Goal: Task Accomplishment & Management: Manage account settings

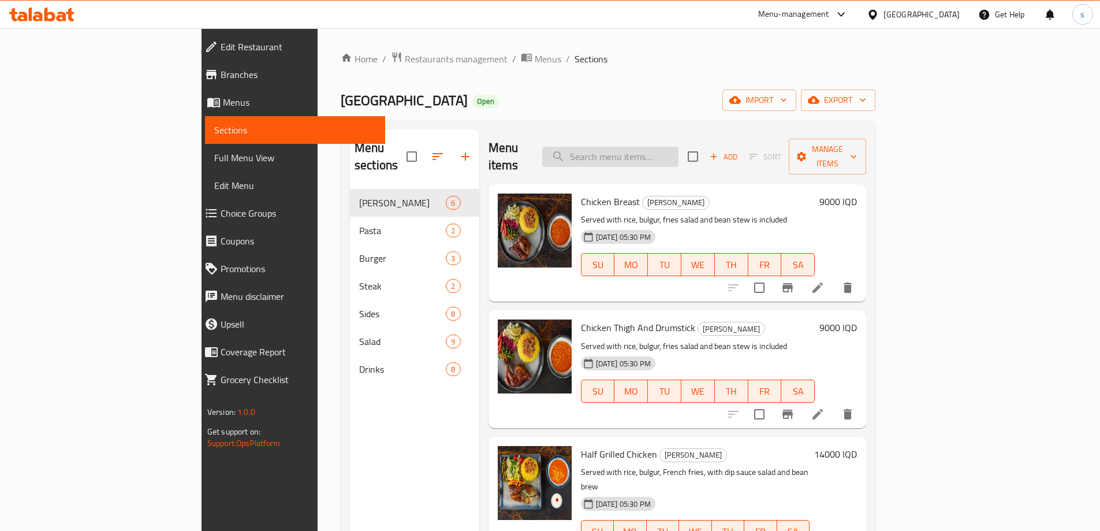
click at [674, 153] on input "search" at bounding box center [610, 157] width 136 height 20
paste input "Amigo Chicken Fajita"
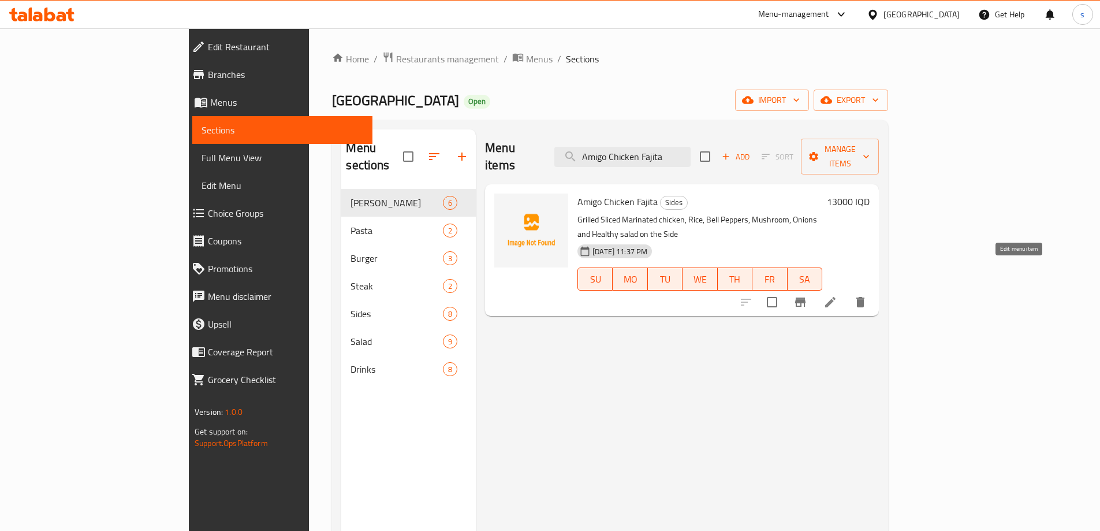
type input "Amigo Chicken Fajita"
click at [838, 295] on icon at bounding box center [831, 302] width 14 height 14
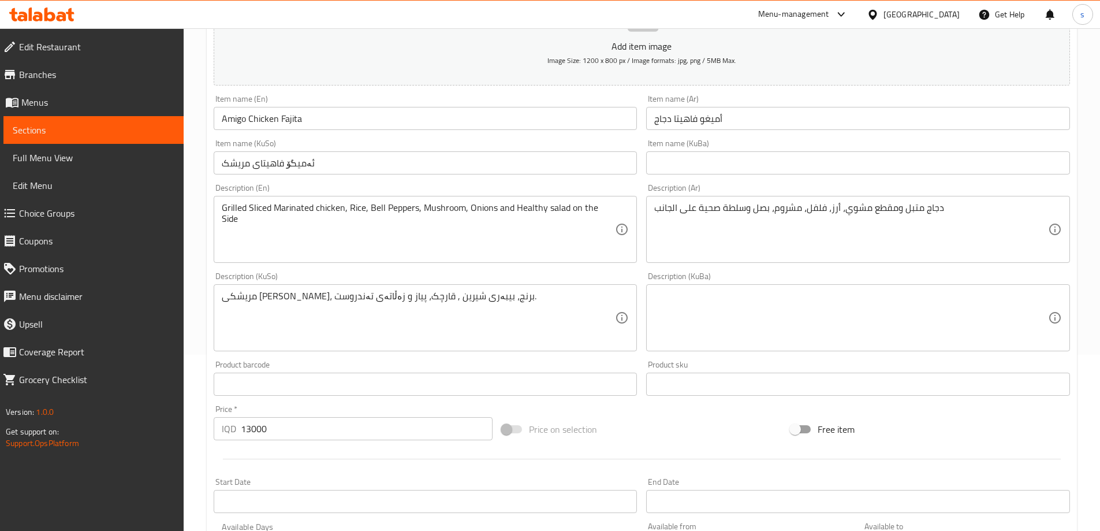
scroll to position [194, 0]
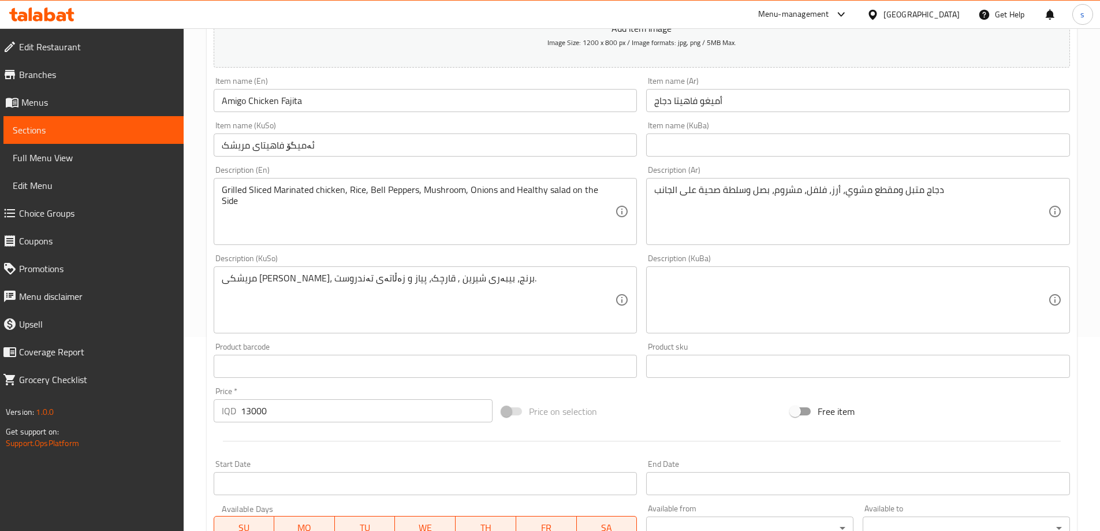
click at [892, 251] on div "Description (KuBa) Description (KuBa)" at bounding box center [858, 294] width 433 height 88
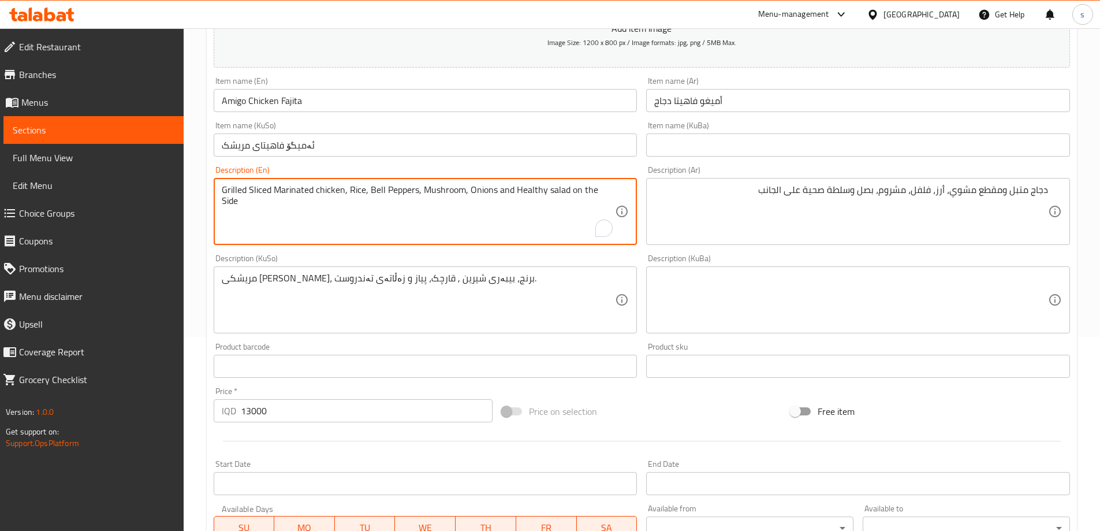
click at [507, 224] on textarea "Grilled Sliced Marinated chicken, Rice, Bell Peppers, Mushroom, Onions and Heal…" at bounding box center [419, 211] width 394 height 55
paste textarea "sliced marinated chicken, rice, bell peppers, mushroom, onions and healthy sala…"
click at [455, 219] on textarea "Grilled sliced marinated chicken, rice, bell peppers, mushroom, onions and heal…" at bounding box center [419, 211] width 394 height 55
click at [434, 230] on textarea "Grilled sliced marinated chicken, rice, bell peppers, mushroom, onions and heal…" at bounding box center [419, 211] width 394 height 55
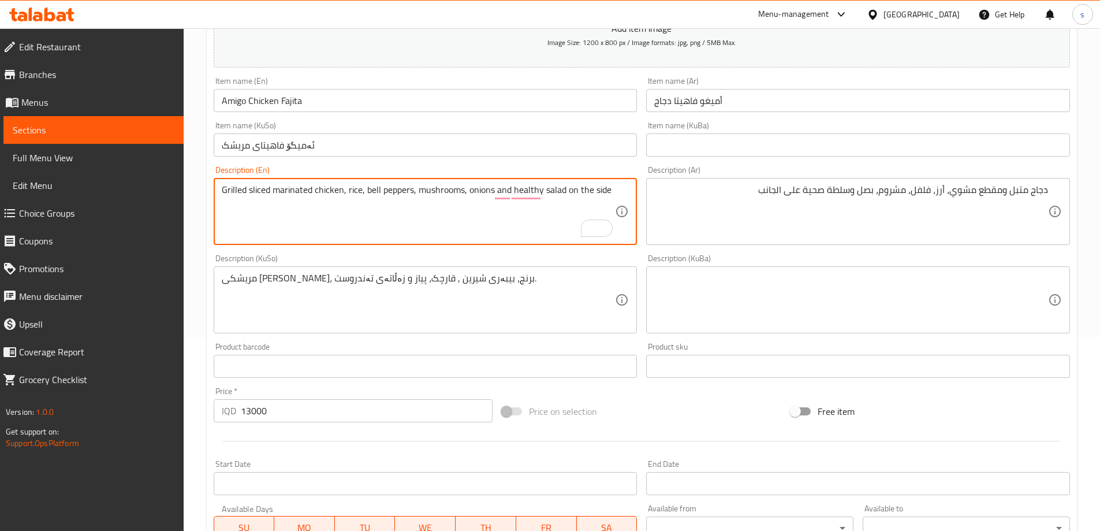
click at [359, 230] on textarea "Grilled sliced marinated chicken, rice, bell peppers, mushrooms, onions and hea…" at bounding box center [419, 211] width 394 height 55
type textarea "Grilled sliced marinated chicken, rice, bell peppers, mushrooms, onions and hea…"
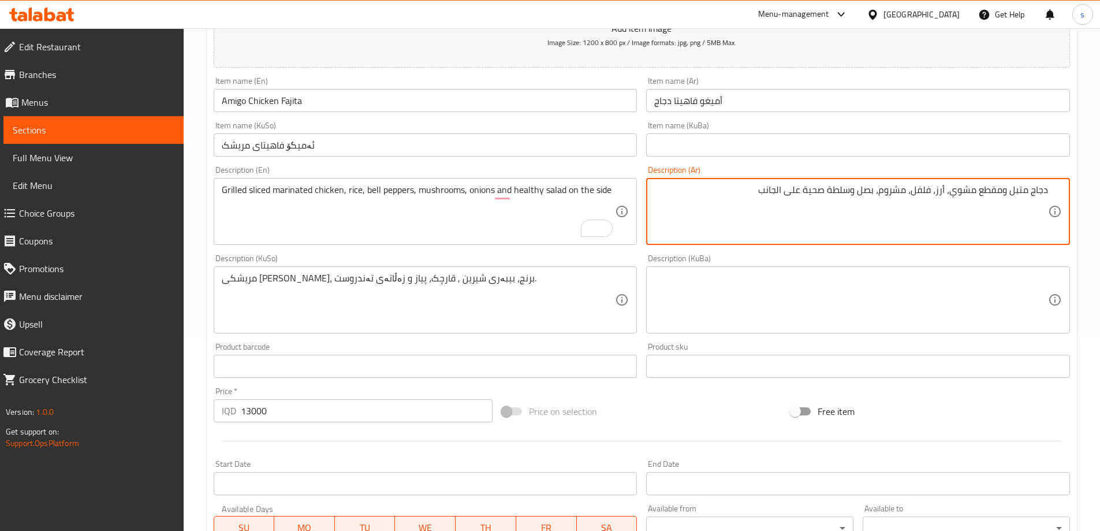
click at [1008, 189] on textarea "دجاج متبل ومقطع مشوي، أرز، فلفل، مشروم، بصل وسلطة صحية على الجانب" at bounding box center [851, 211] width 394 height 55
drag, startPoint x: 1004, startPoint y: 190, endPoint x: 1028, endPoint y: 227, distance: 43.6
click at [1006, 193] on textarea "دجاج متبل ومقطع مشوي، أرز، فلفل، مشروم، بصل وسلطة صحية على الجانب" at bounding box center [851, 211] width 394 height 55
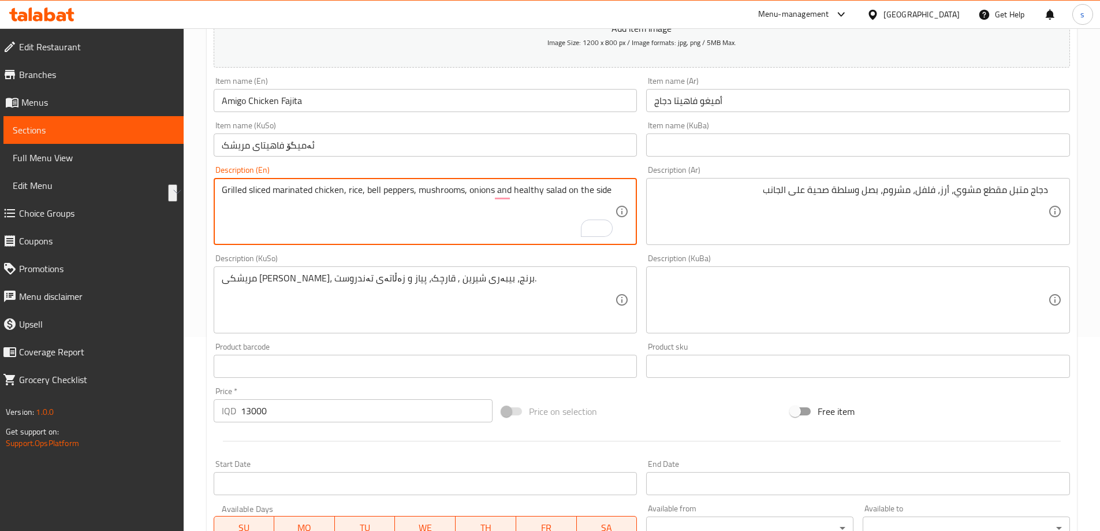
drag, startPoint x: 365, startPoint y: 194, endPoint x: 413, endPoint y: 192, distance: 48.0
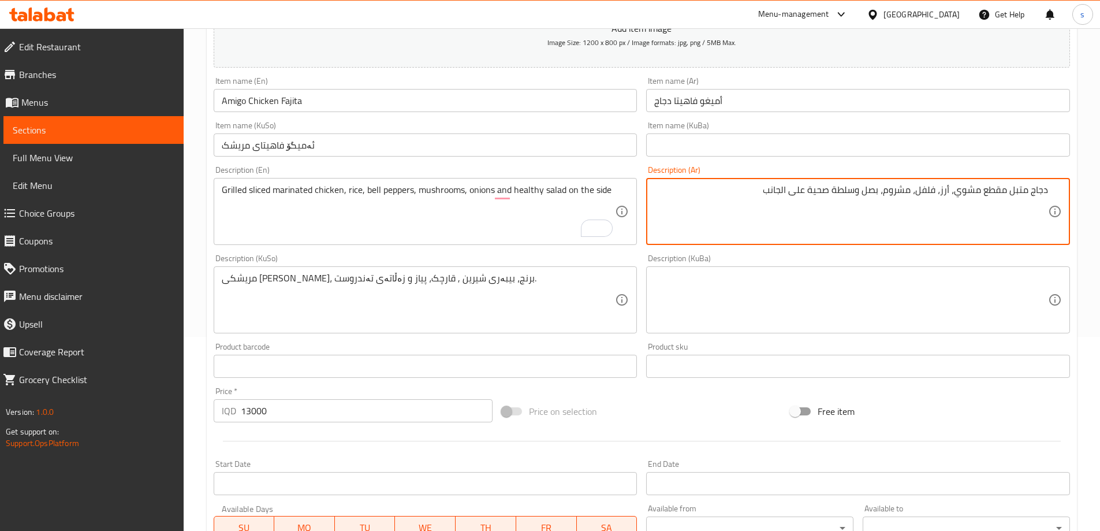
drag, startPoint x: 918, startPoint y: 199, endPoint x: 937, endPoint y: 198, distance: 19.1
paste textarea "حلو"
click at [771, 194] on textarea "دجاج متبل مقطع مشوي، أرز، فلفل حلو، مشروم، بصل وسلطة صحية على الجانب" at bounding box center [851, 211] width 394 height 55
type textarea "دجاج متبل مقطع مشوي، أرز، فلفل حلو، مشروم، بصل وسلطة صحية على جانب"
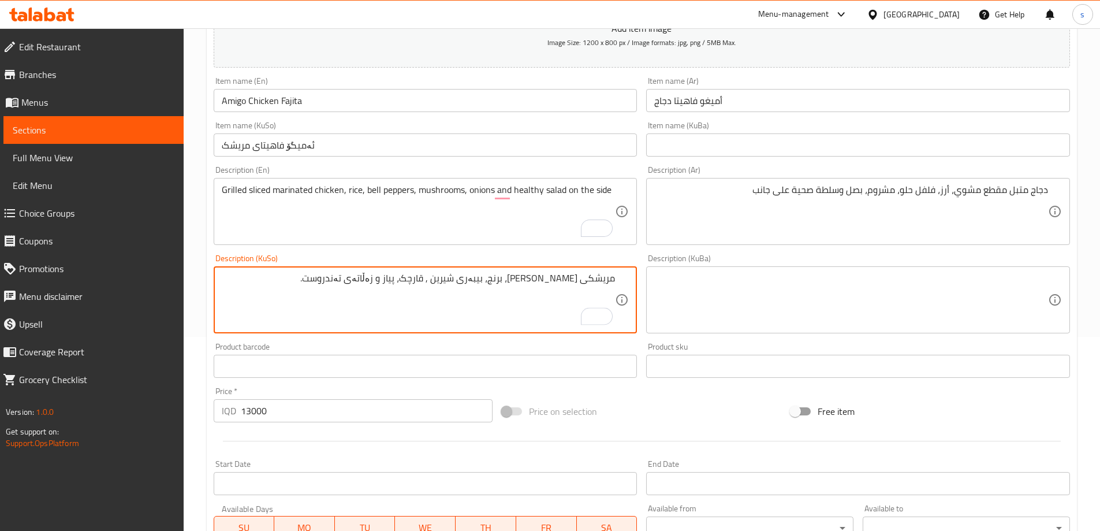
drag, startPoint x: 524, startPoint y: 287, endPoint x: 578, endPoint y: 279, distance: 53.8
click at [578, 279] on textarea "مریشکی [PERSON_NAME]، برنج، بیبەری شیرین , قارچک، پیاز و زەڵاتەی تەندروست." at bounding box center [419, 300] width 394 height 55
click at [260, 281] on textarea "مریشکی مووتەبەلی پارچەکراوی برژاو، برنج، بیبەری شیرین، قارچک، پیاز و زەڵاتەی تە…" at bounding box center [419, 300] width 394 height 55
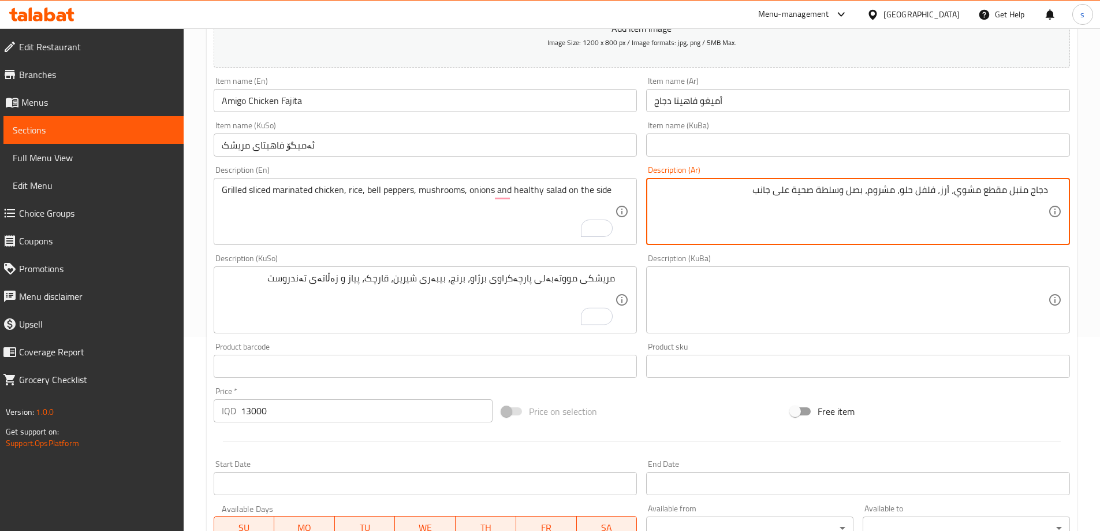
drag, startPoint x: 750, startPoint y: 197, endPoint x: 792, endPoint y: 208, distance: 43.6
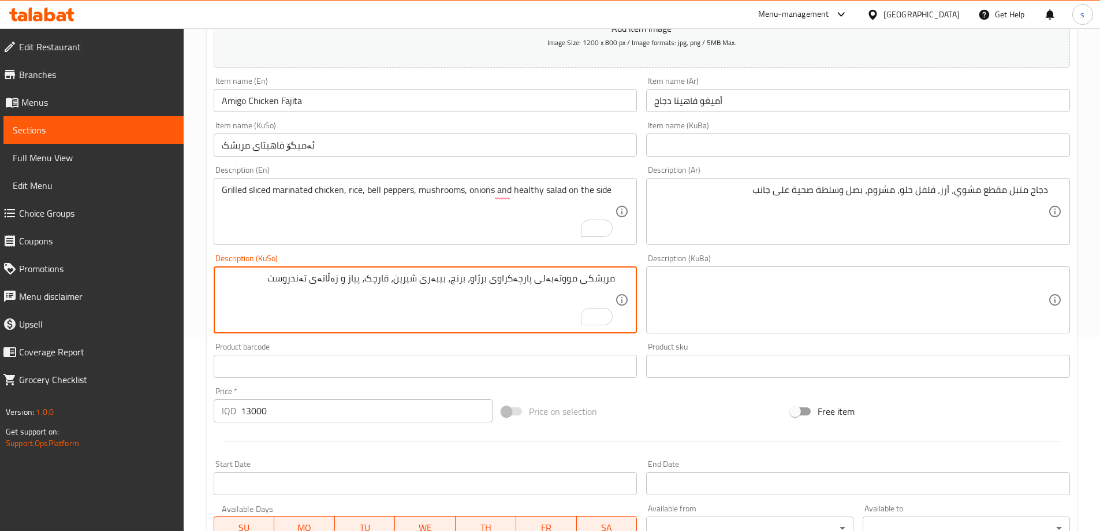
paste textarea "لە لایەکەوە"
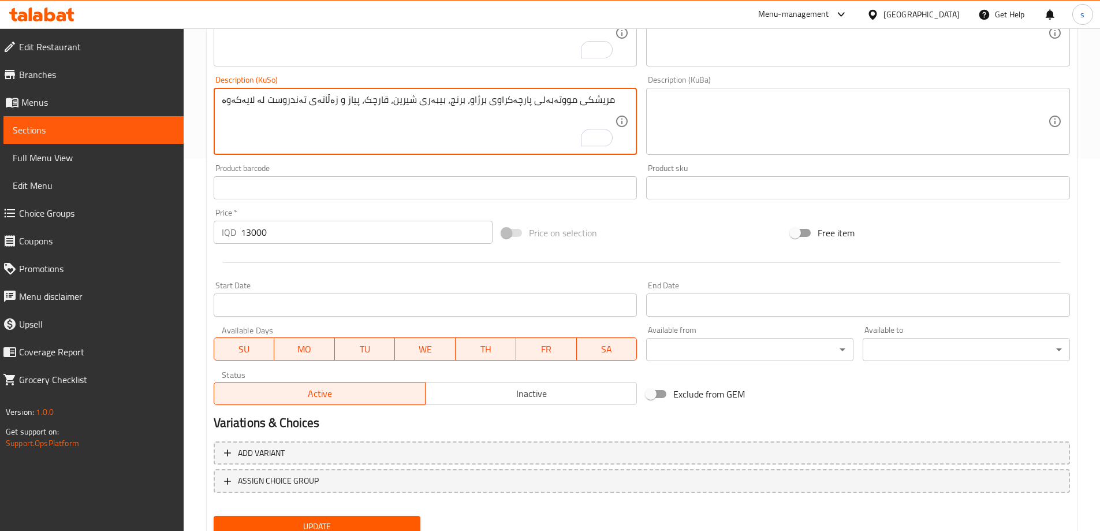
scroll to position [418, 0]
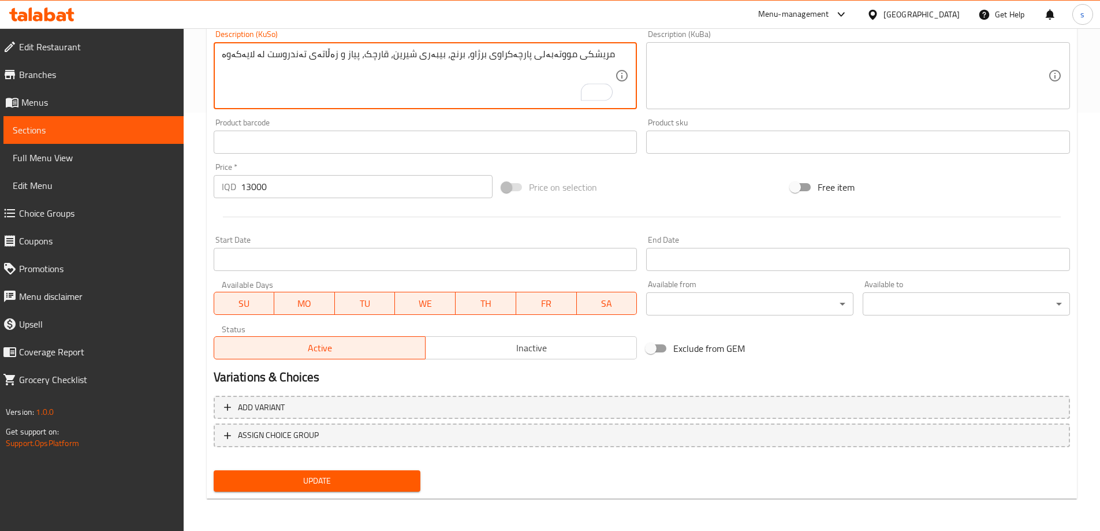
type textarea "مریشکی مووتەبەلی پارچەکراوی برژاو، برنج، بیبەری شیرین، قارچک، پیاز و زەڵاتەی تە…"
click at [339, 477] on span "Update" at bounding box center [317, 481] width 189 height 14
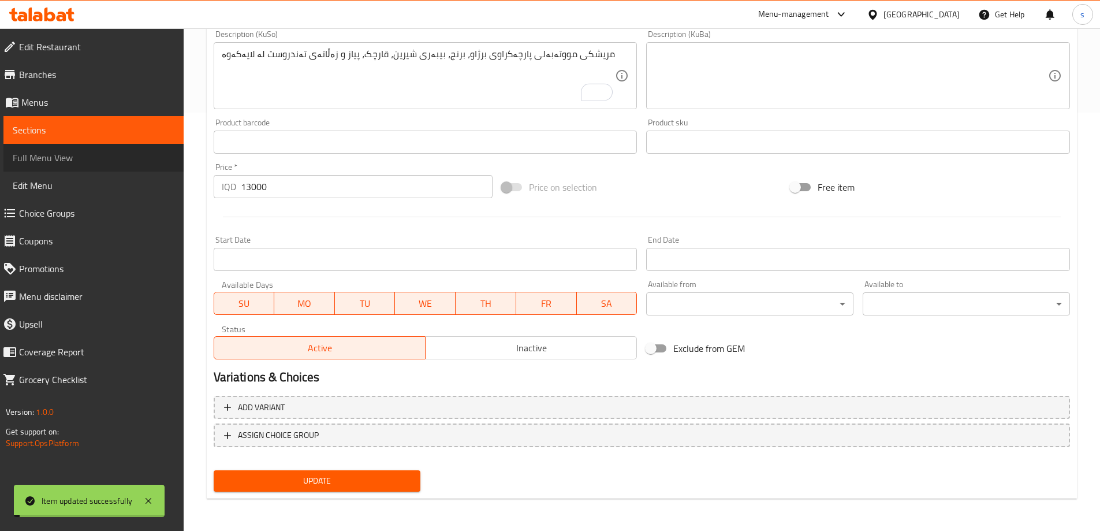
click at [108, 158] on span "Full Menu View" at bounding box center [94, 158] width 162 height 14
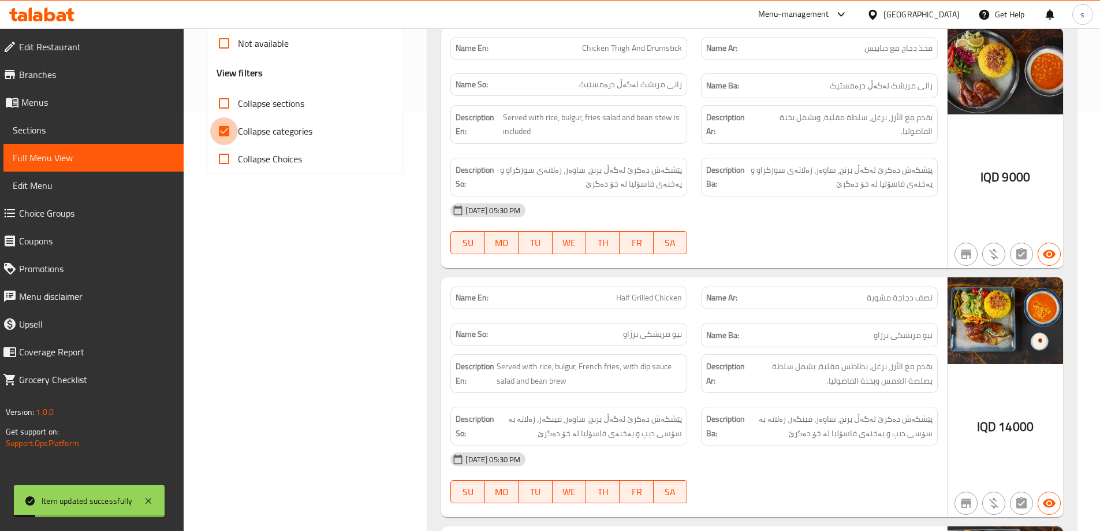
click at [232, 128] on input "Collapse categories" at bounding box center [224, 131] width 28 height 28
checkbox input "false"
click at [227, 102] on input "Collapse sections" at bounding box center [224, 104] width 28 height 28
checkbox input "true"
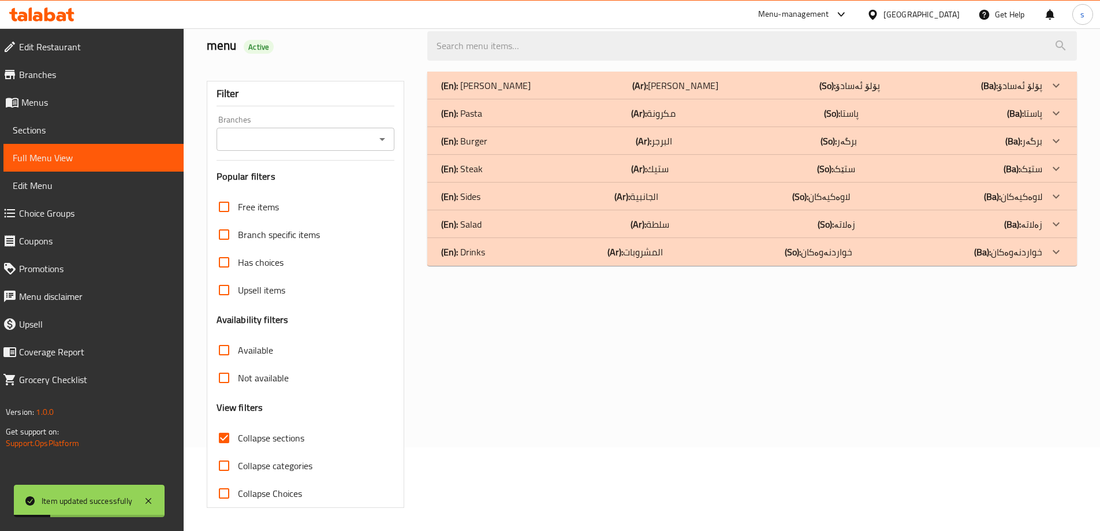
scroll to position [84, 0]
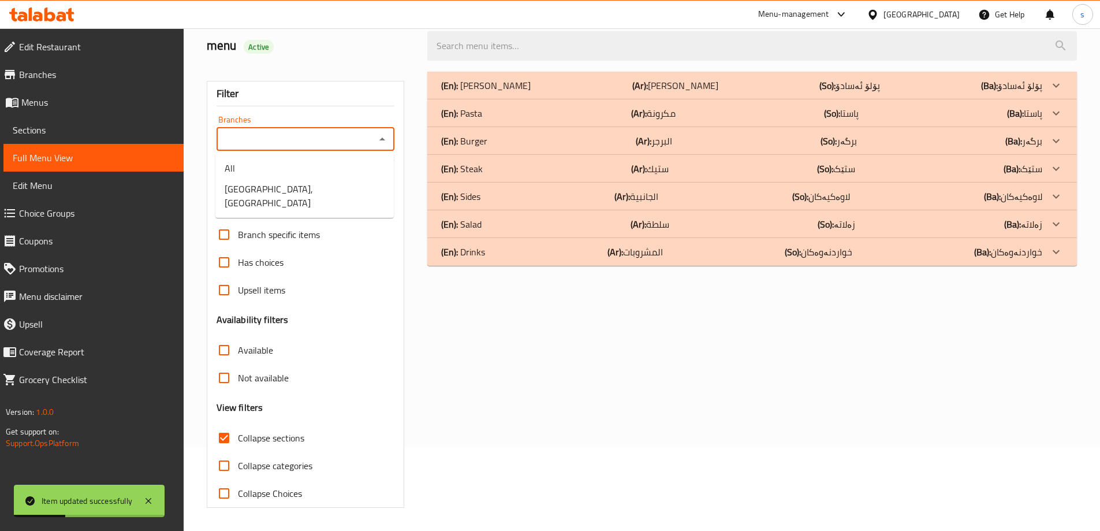
click at [364, 139] on input "Branches" at bounding box center [296, 139] width 152 height 16
click at [364, 187] on li "[GEOGRAPHIC_DATA], [GEOGRAPHIC_DATA]" at bounding box center [304, 195] width 178 height 35
type input "[GEOGRAPHIC_DATA], [GEOGRAPHIC_DATA]"
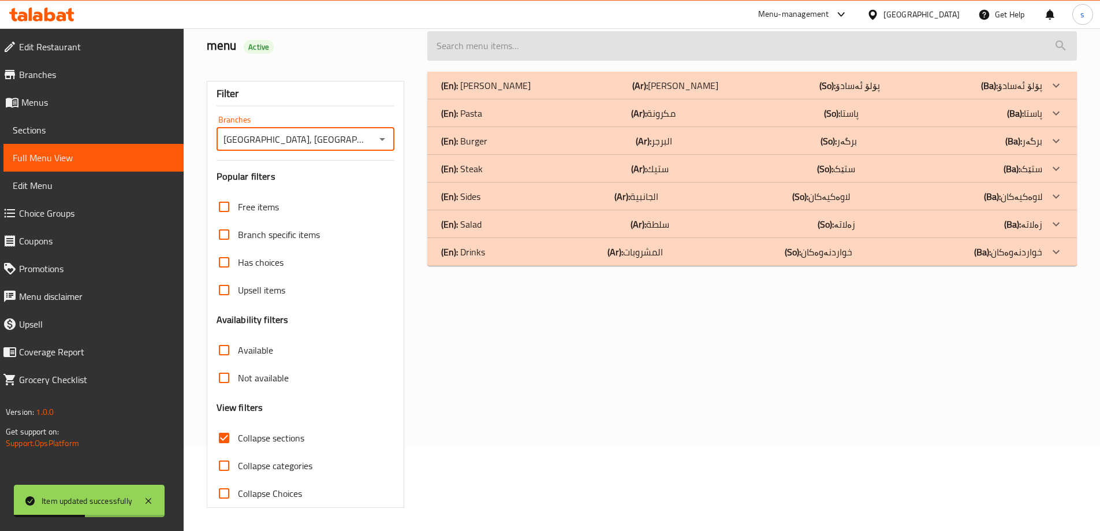
click at [515, 49] on input "search" at bounding box center [752, 45] width 650 height 29
paste input "Amigo Chicken Fajita"
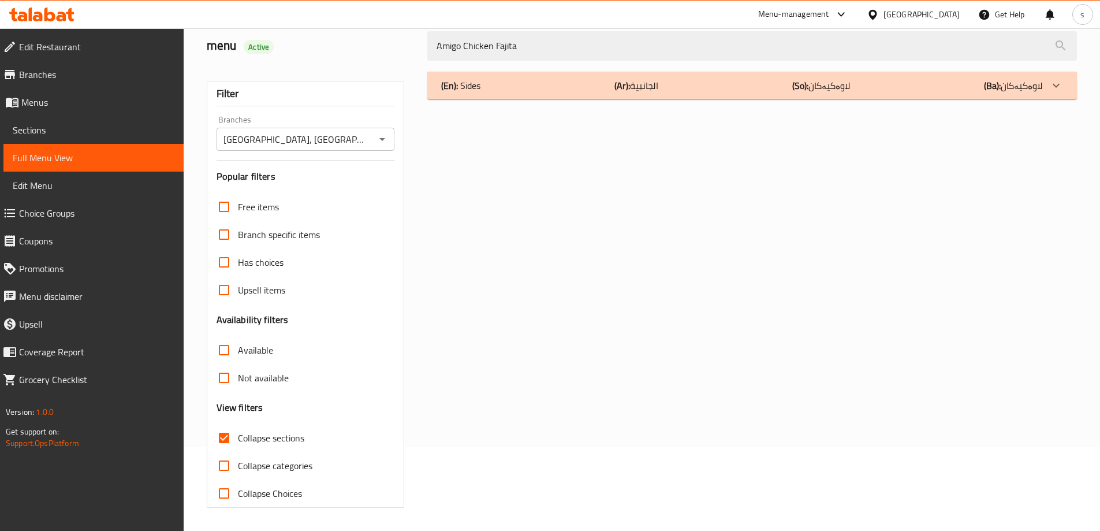
type input "Amigo Chicken Fajita"
click at [727, 81] on div "(En): Sides (Ar): الجانبية (So): لاوەکیەکان (Ba): لاوەکیەکان" at bounding box center [741, 86] width 601 height 14
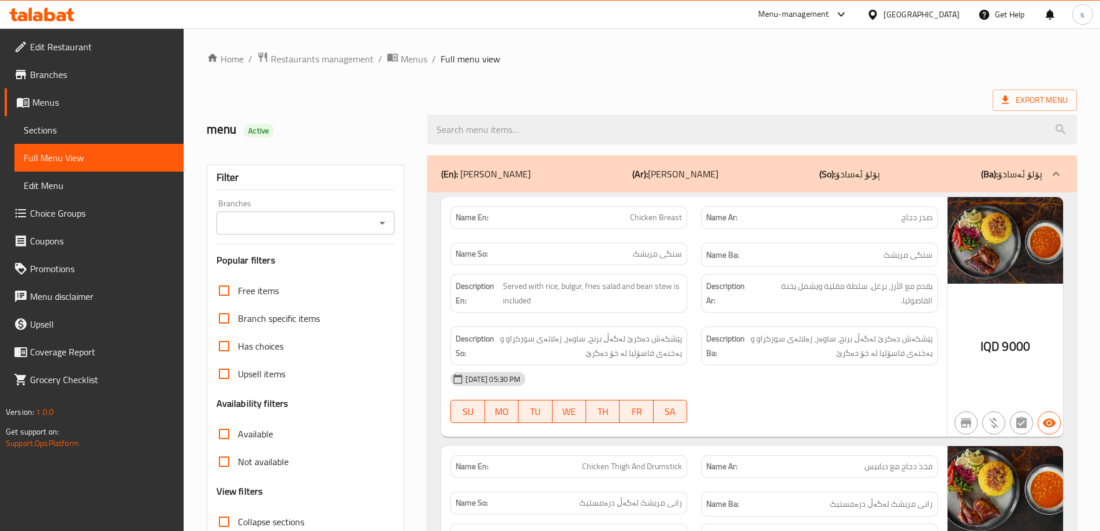
click at [384, 220] on icon "Open" at bounding box center [382, 223] width 14 height 14
click at [380, 223] on icon "Close" at bounding box center [382, 223] width 14 height 14
click at [380, 223] on icon "Open" at bounding box center [382, 223] width 14 height 14
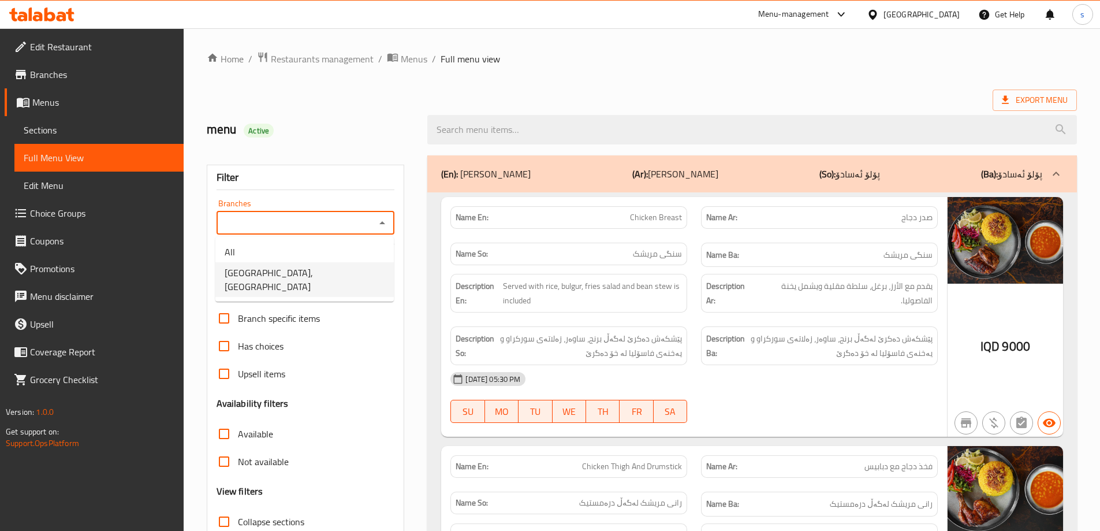
click at [375, 277] on li "[GEOGRAPHIC_DATA], [GEOGRAPHIC_DATA]" at bounding box center [304, 279] width 178 height 35
type input "[GEOGRAPHIC_DATA], [GEOGRAPHIC_DATA]"
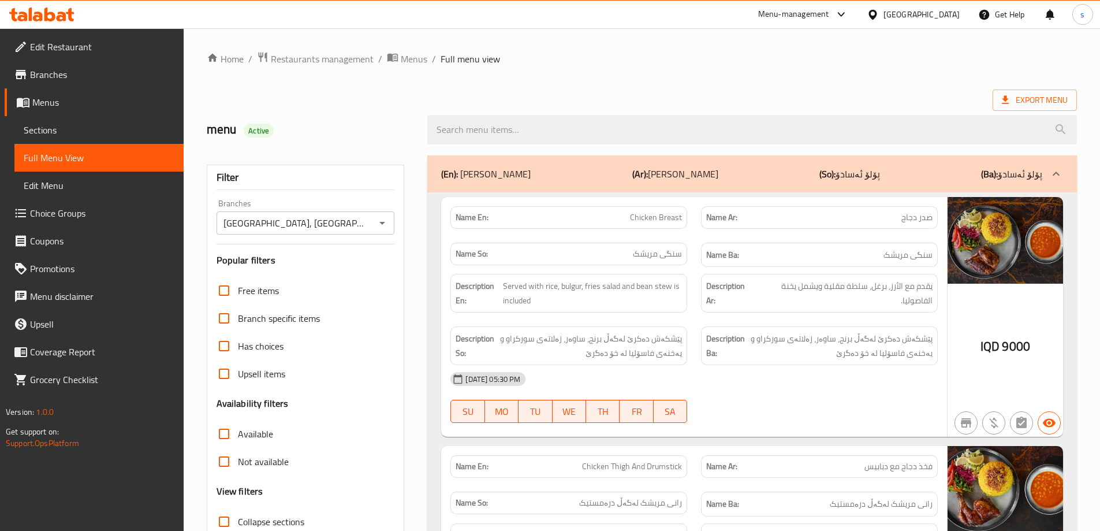
click at [471, 128] on input "search" at bounding box center [752, 129] width 650 height 29
paste input "Amigo Chicken Fajita"
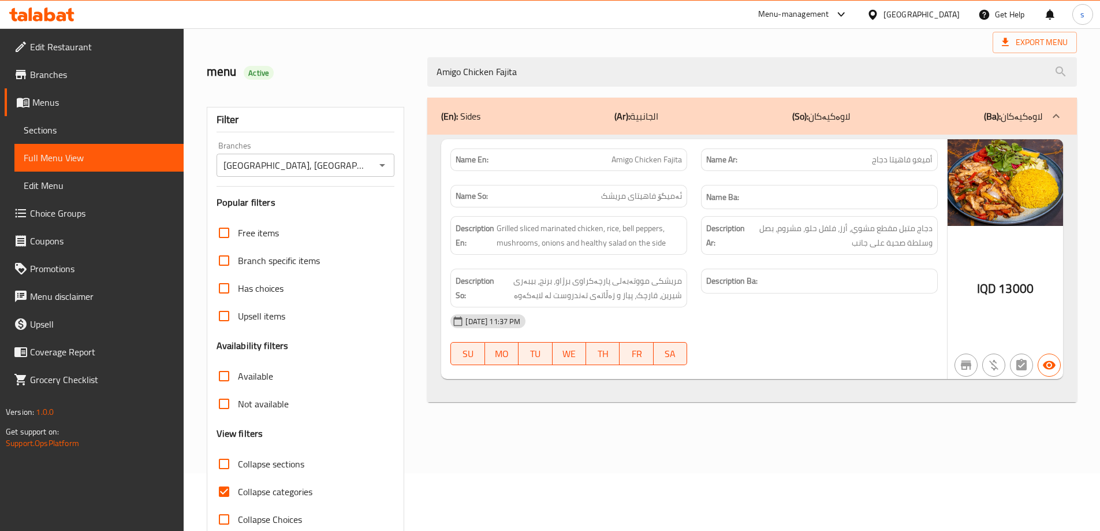
scroll to position [83, 0]
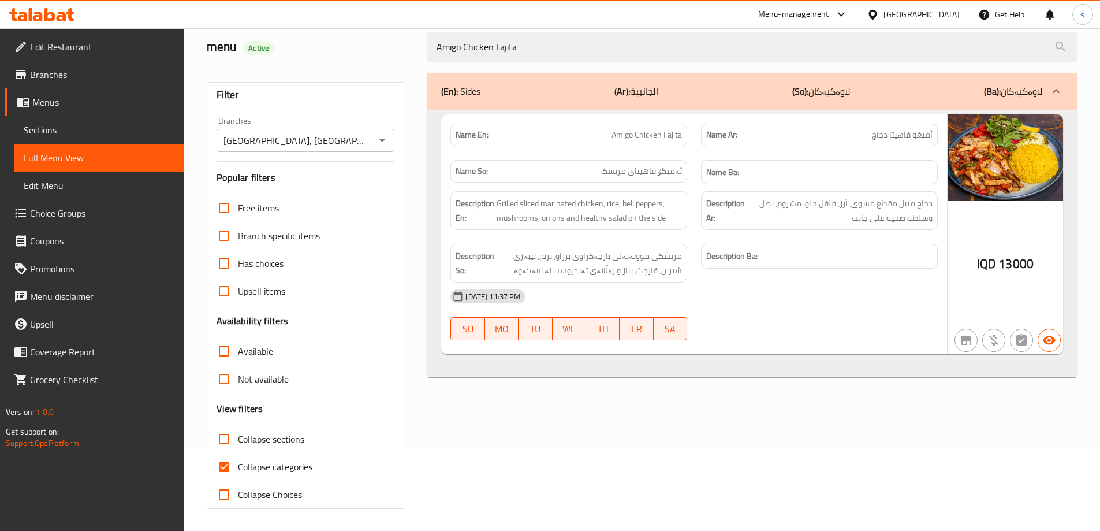
type input "Amigo Chicken Fajita"
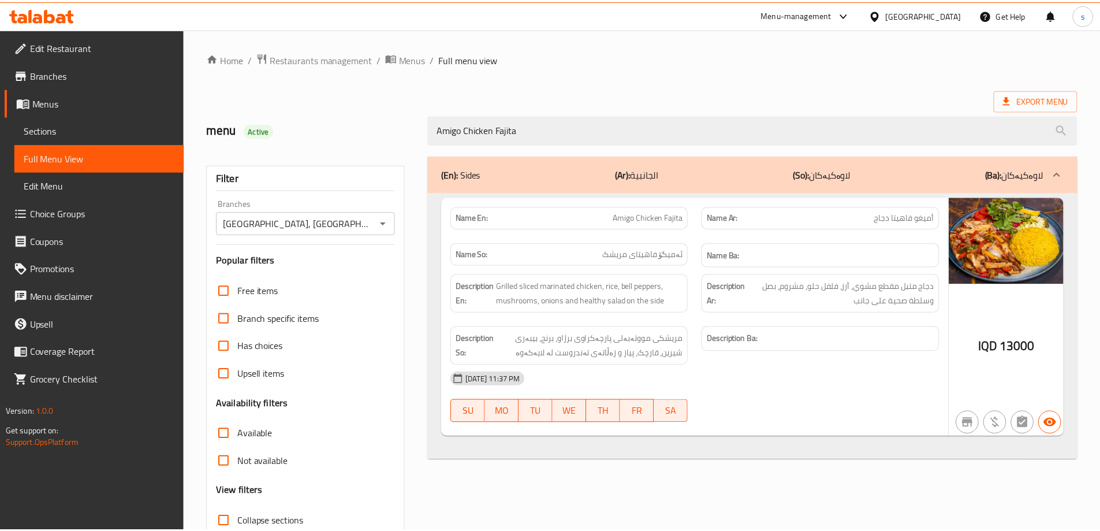
scroll to position [84, 0]
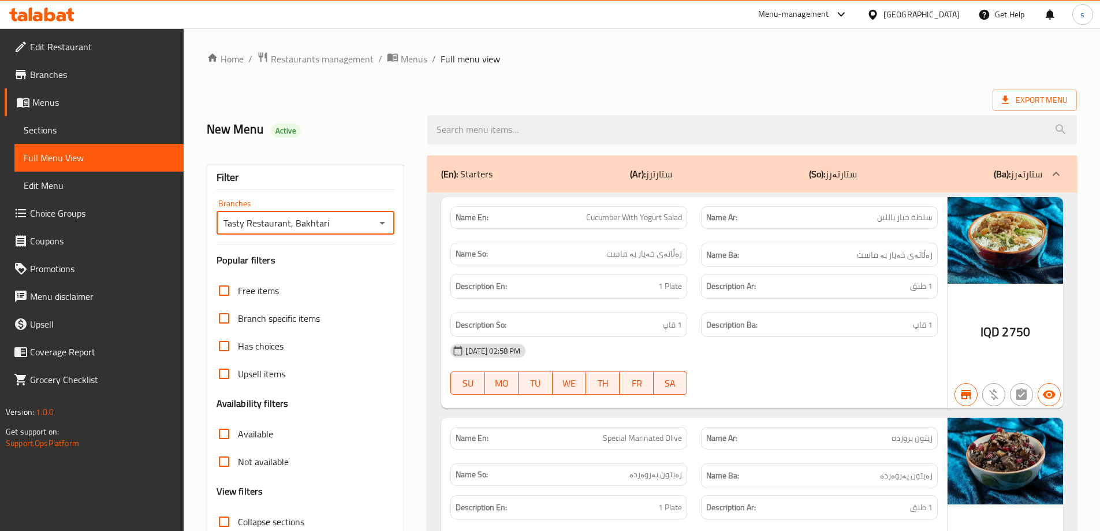
scroll to position [16616, 0]
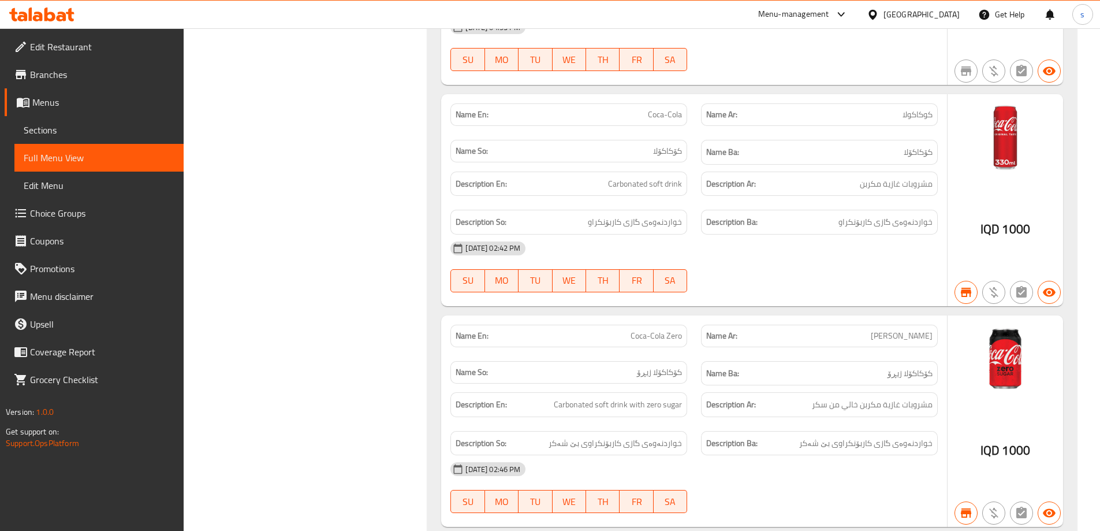
click at [54, 15] on icon at bounding box center [49, 15] width 11 height 14
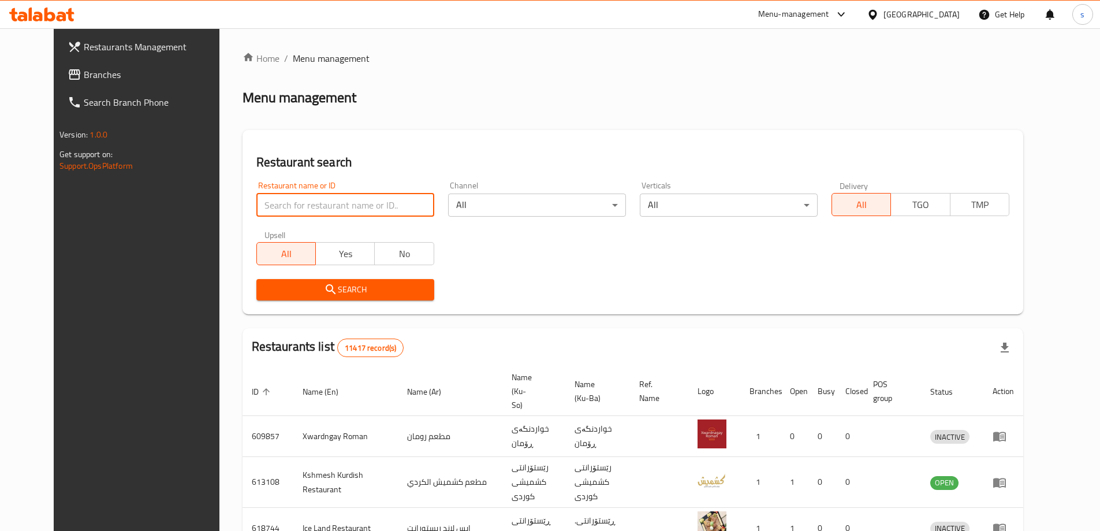
click at [267, 203] on input "search" at bounding box center [345, 204] width 178 height 23
paste input "Fouad Restaurant"
type input "Fouad Restaurant"
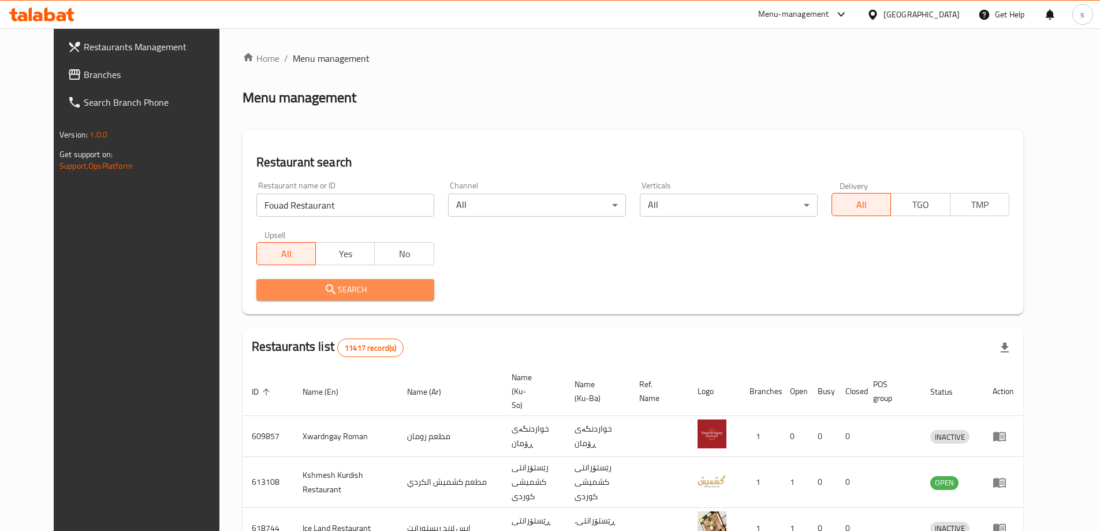
click at [350, 295] on span "Search" at bounding box center [345, 289] width 159 height 14
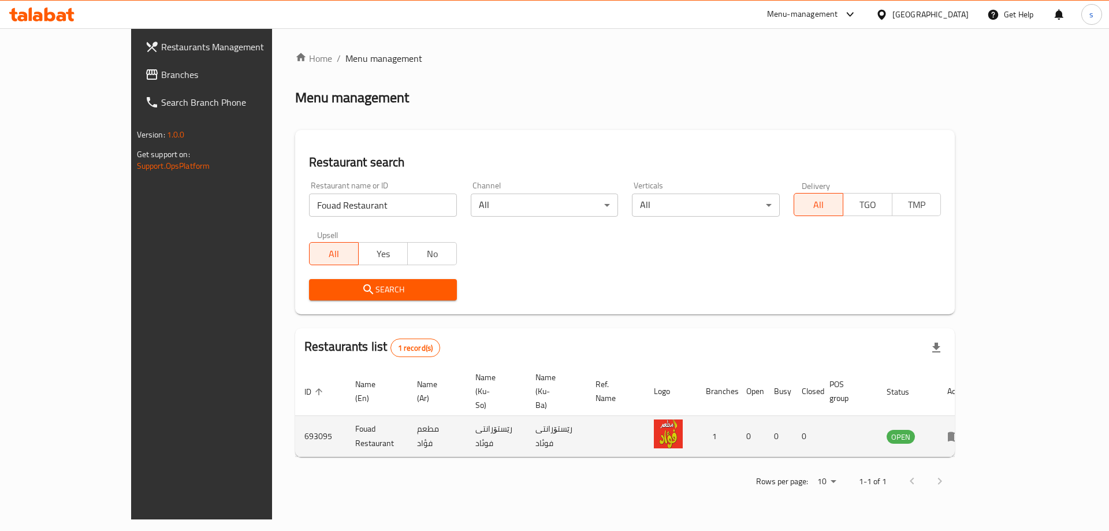
click at [961, 432] on icon "enhanced table" at bounding box center [954, 437] width 13 height 10
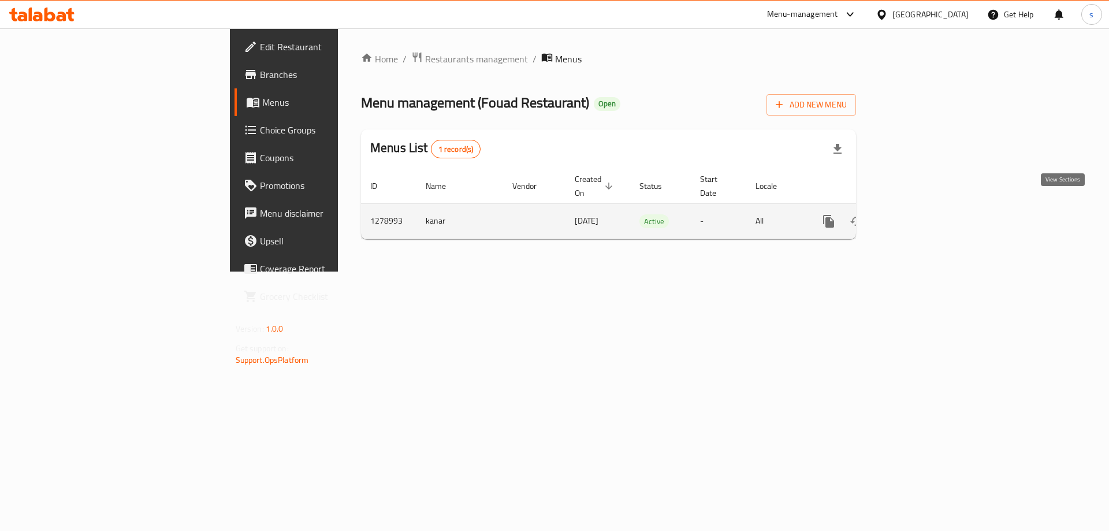
click at [919, 214] on icon "enhanced table" at bounding box center [912, 221] width 14 height 14
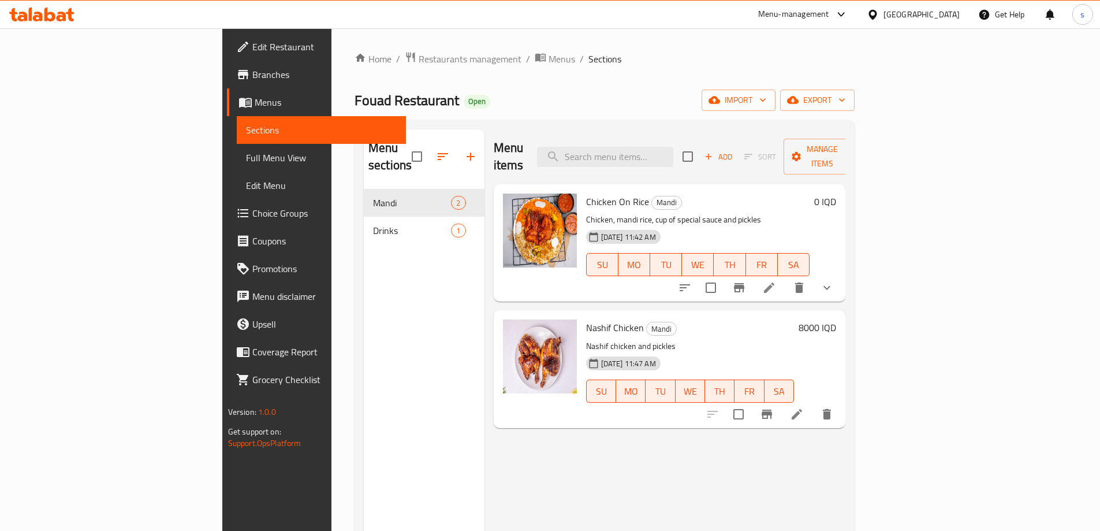
click at [834, 281] on icon "show more" at bounding box center [827, 288] width 14 height 14
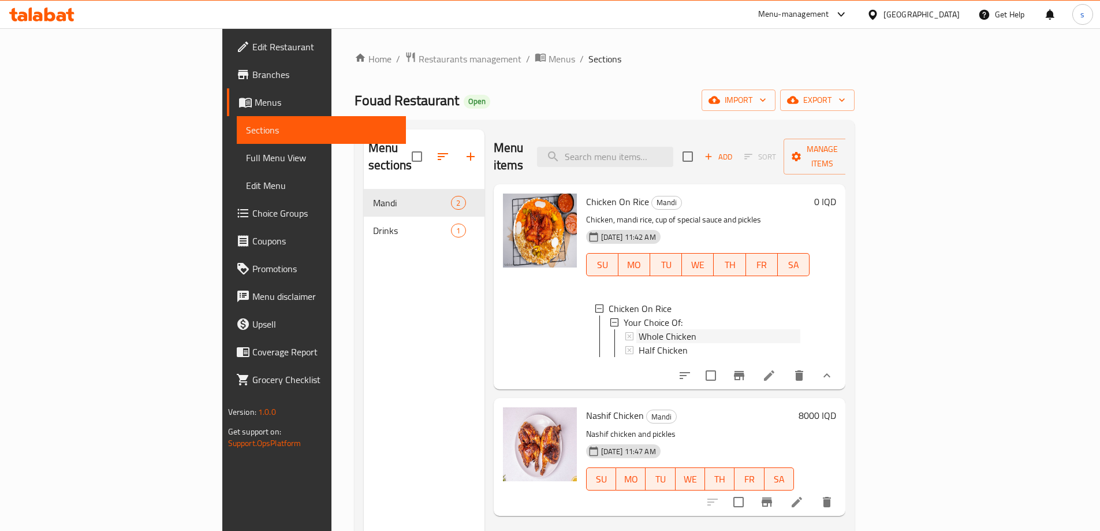
click at [639, 329] on span "Whole Chicken" at bounding box center [668, 336] width 58 height 14
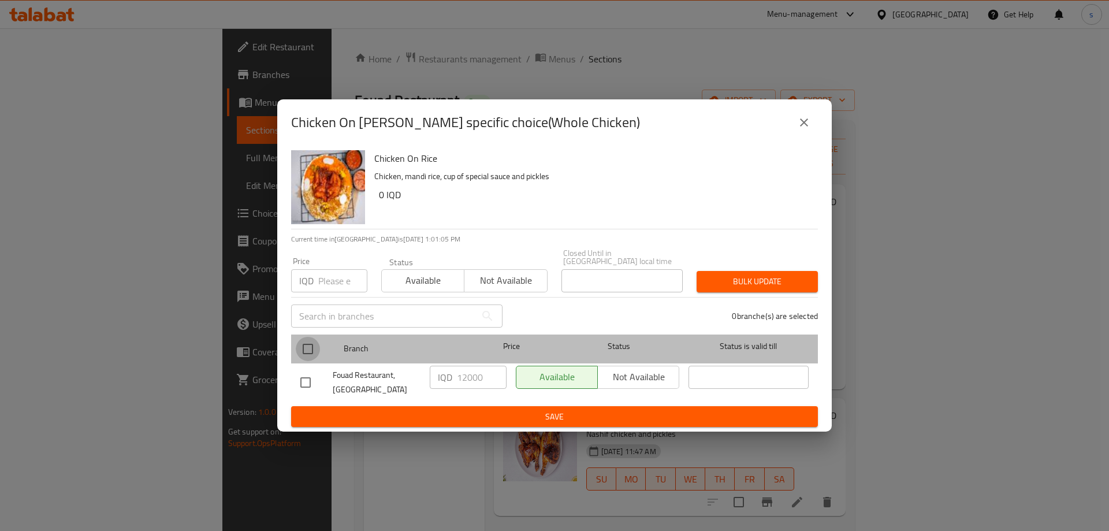
click at [310, 342] on input "checkbox" at bounding box center [308, 349] width 24 height 24
checkbox input "true"
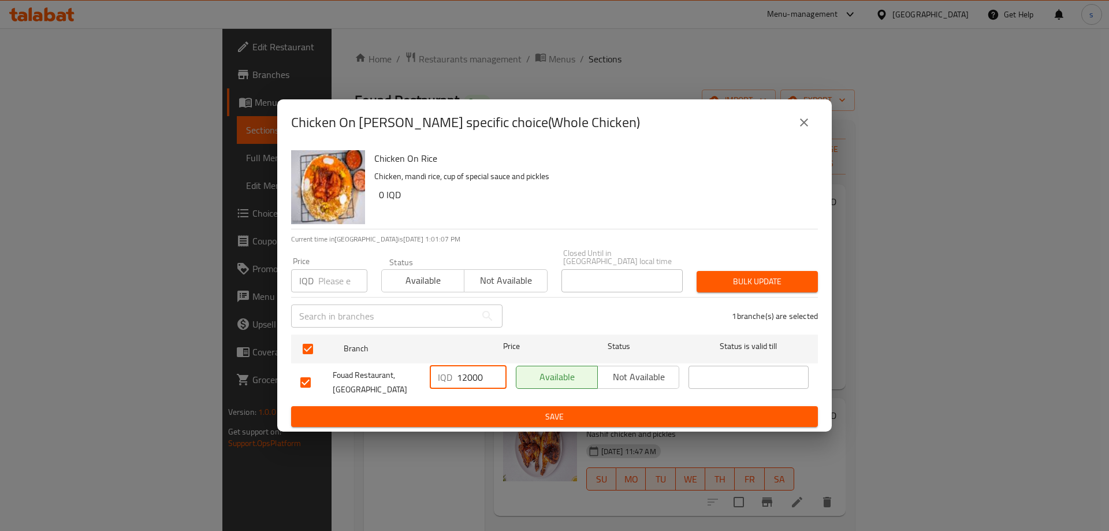
drag, startPoint x: 461, startPoint y: 371, endPoint x: 472, endPoint y: 371, distance: 11.6
click at [472, 371] on input "12000" at bounding box center [482, 377] width 50 height 23
type input "13500"
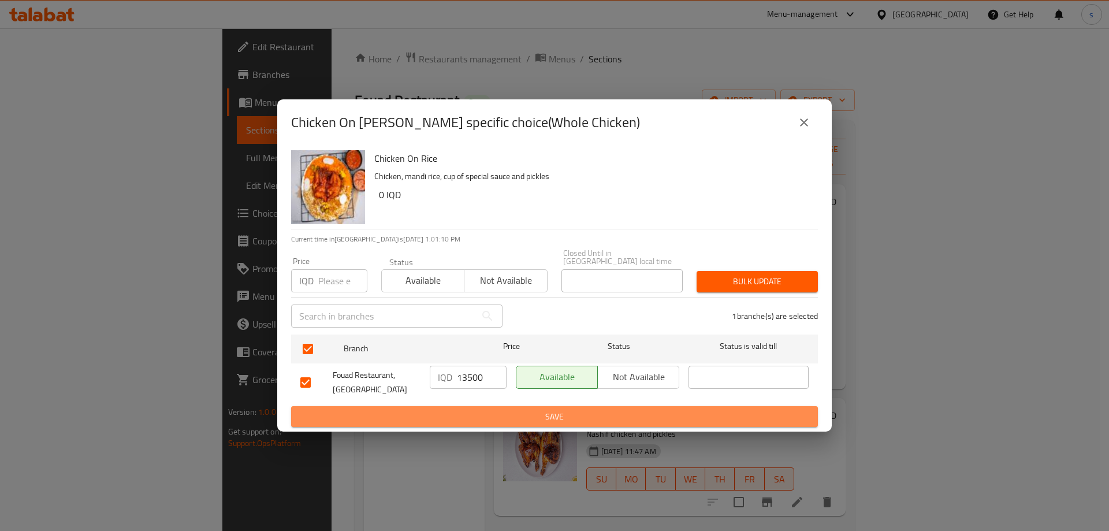
click at [489, 417] on span "Save" at bounding box center [554, 417] width 508 height 14
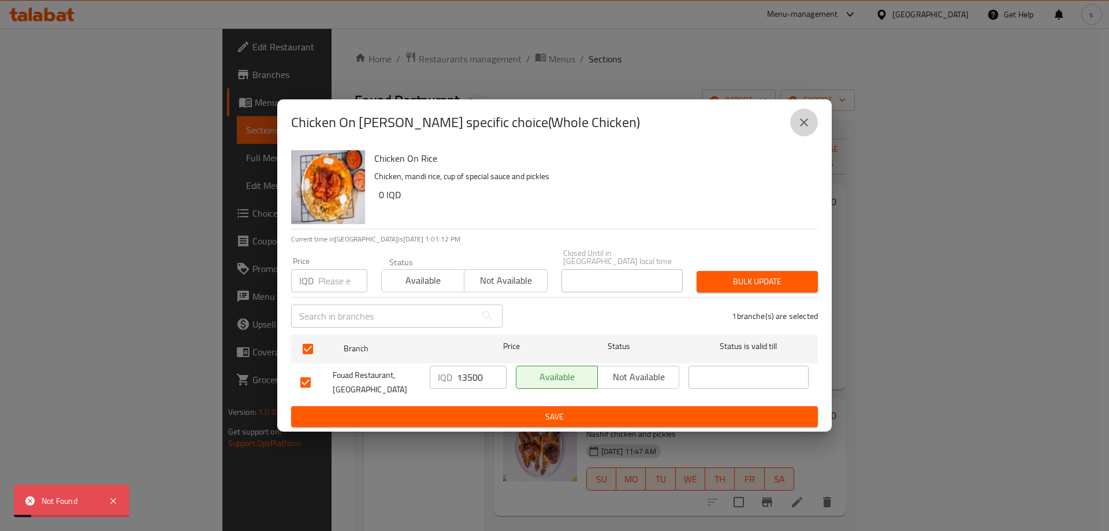
click at [810, 121] on button "close" at bounding box center [804, 123] width 28 height 28
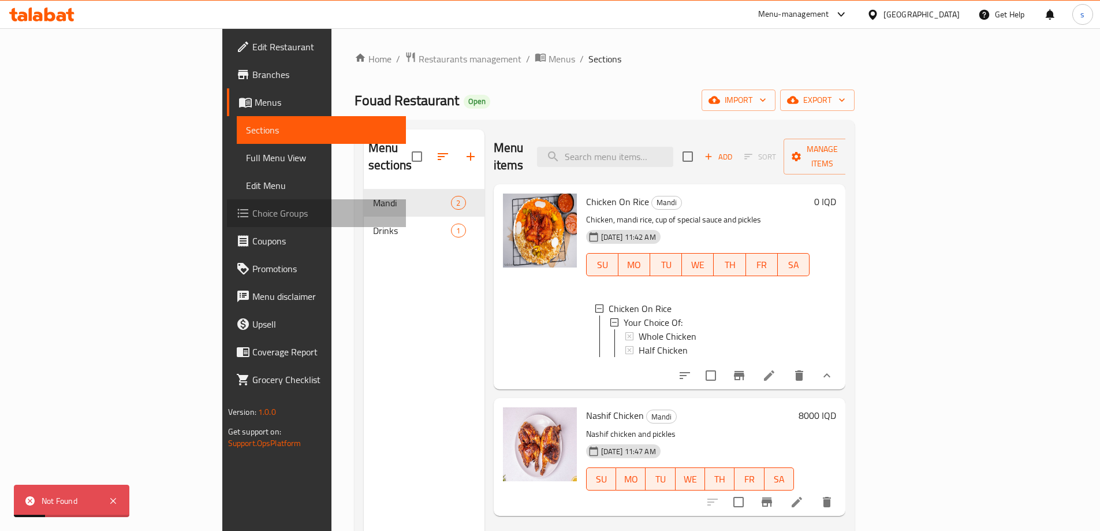
click at [227, 206] on link "Choice Groups" at bounding box center [316, 213] width 179 height 28
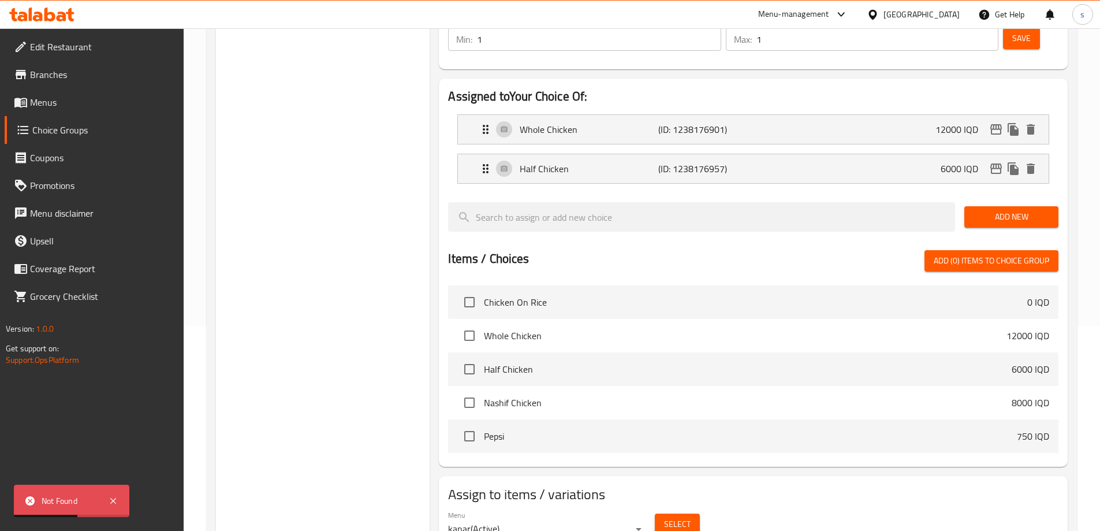
scroll to position [226, 0]
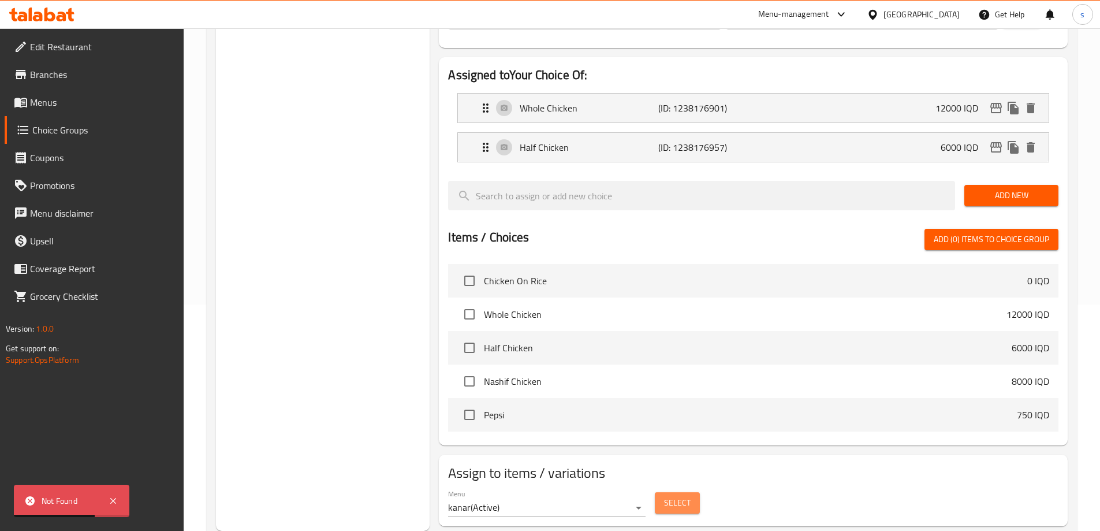
click at [673, 496] on span "Select" at bounding box center [677, 503] width 27 height 14
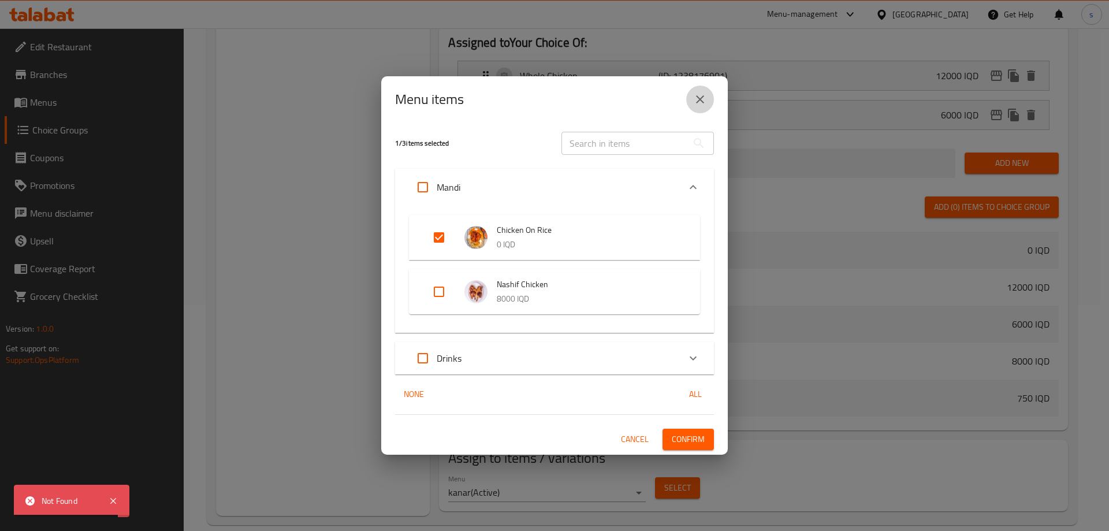
click at [697, 96] on icon "close" at bounding box center [700, 99] width 8 height 8
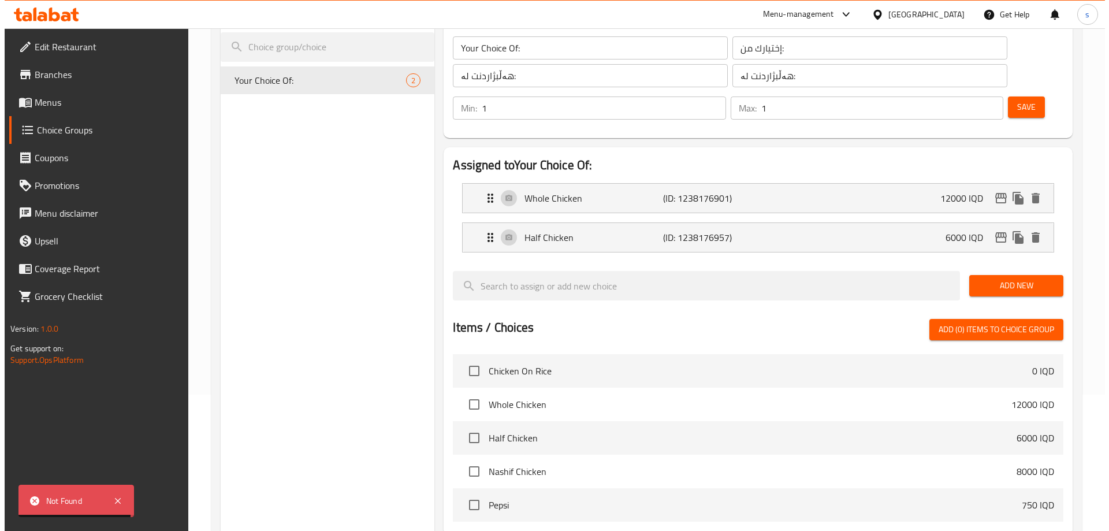
scroll to position [136, 0]
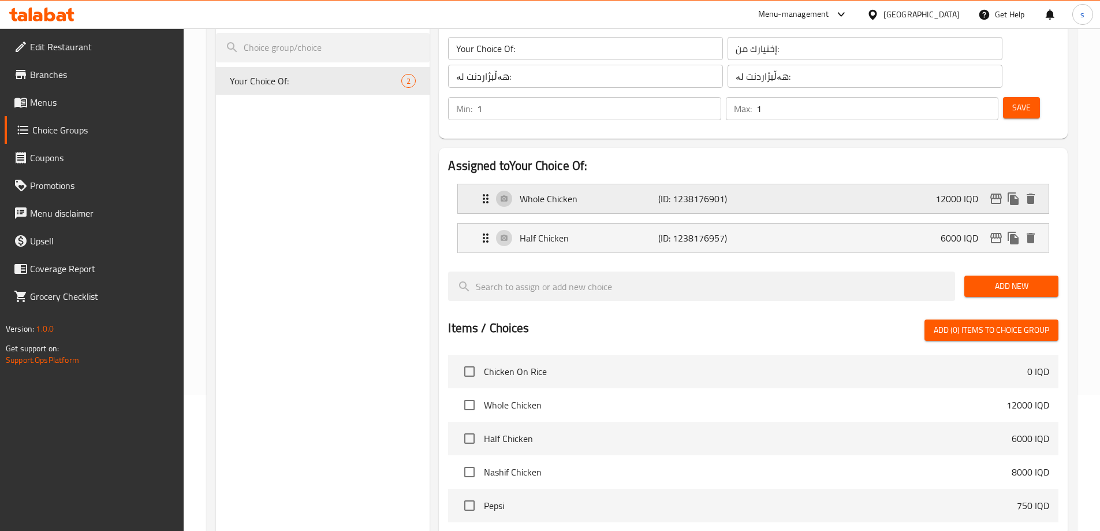
click at [994, 192] on icon "edit" at bounding box center [996, 199] width 14 height 14
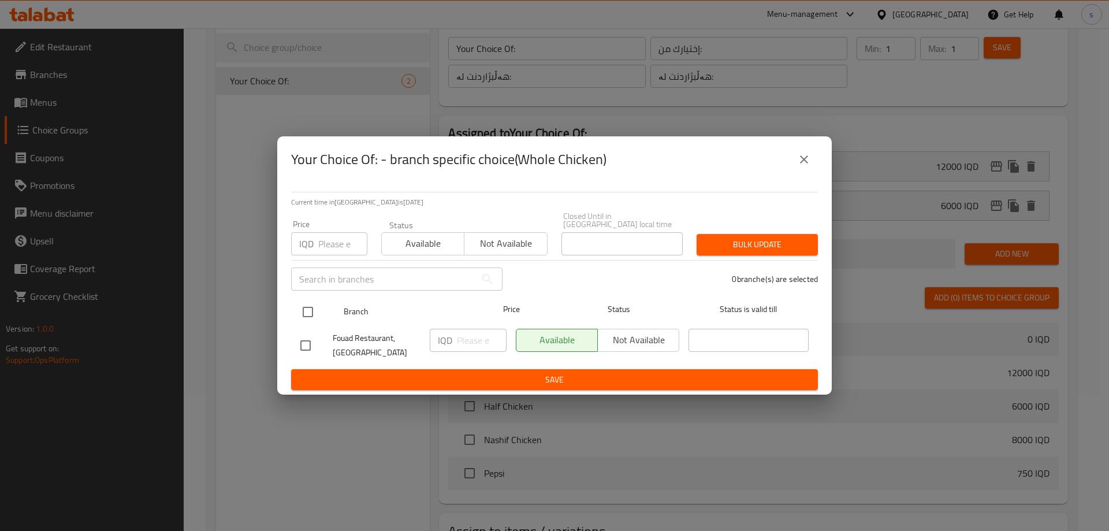
click at [303, 300] on input "checkbox" at bounding box center [308, 312] width 24 height 24
checkbox input "true"
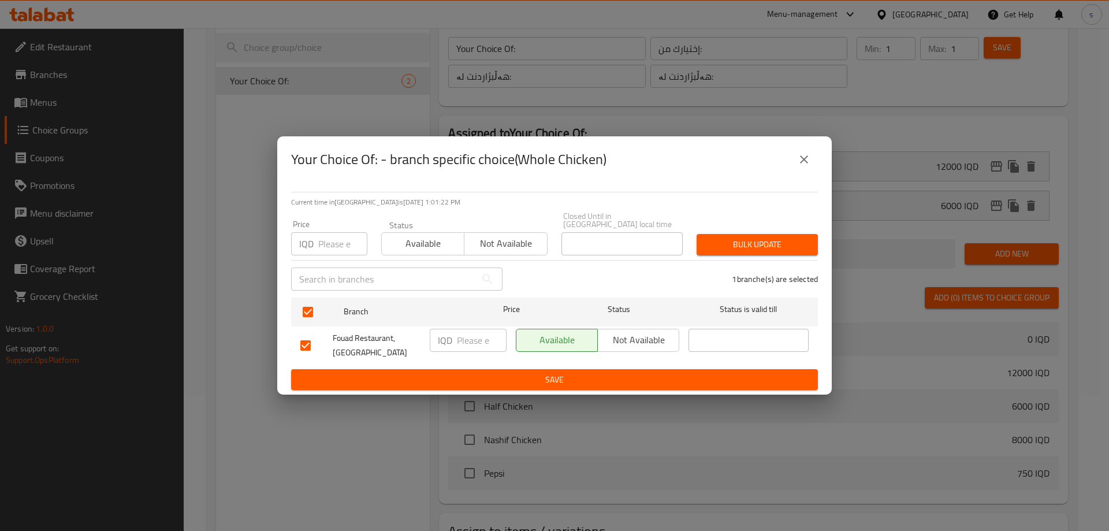
click at [474, 336] on input "number" at bounding box center [482, 340] width 50 height 23
type input "13500"
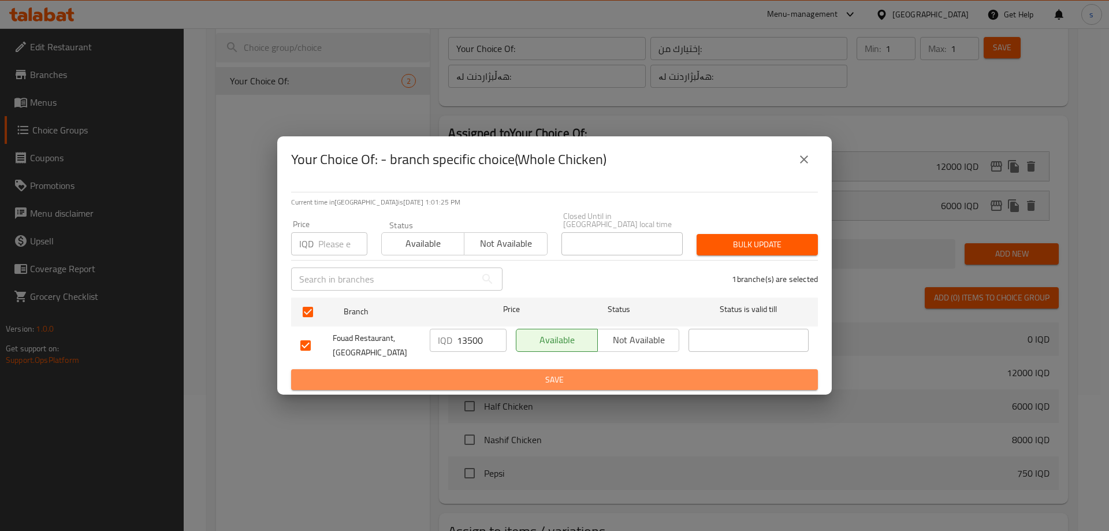
click at [475, 382] on span "Save" at bounding box center [554, 380] width 508 height 14
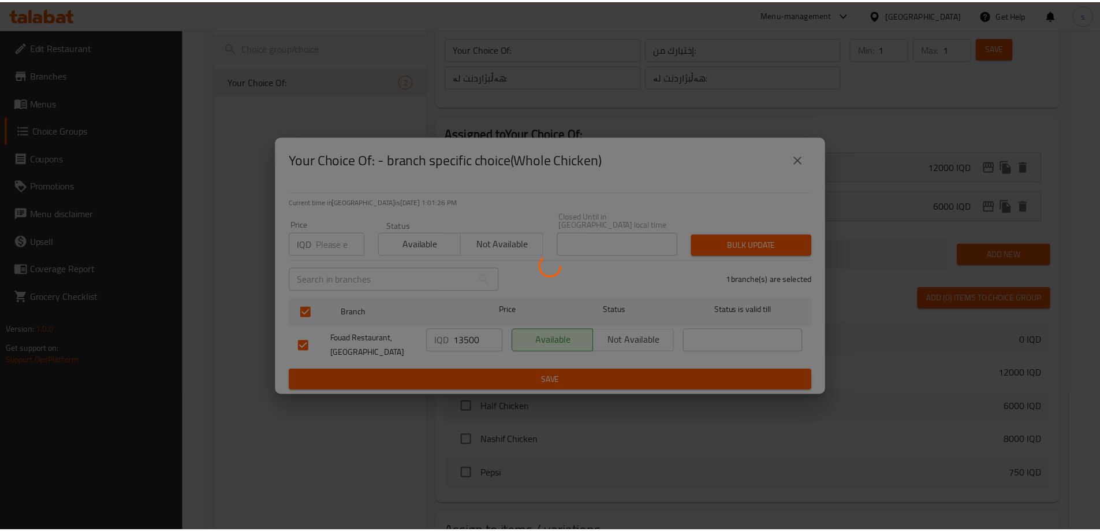
scroll to position [226, 0]
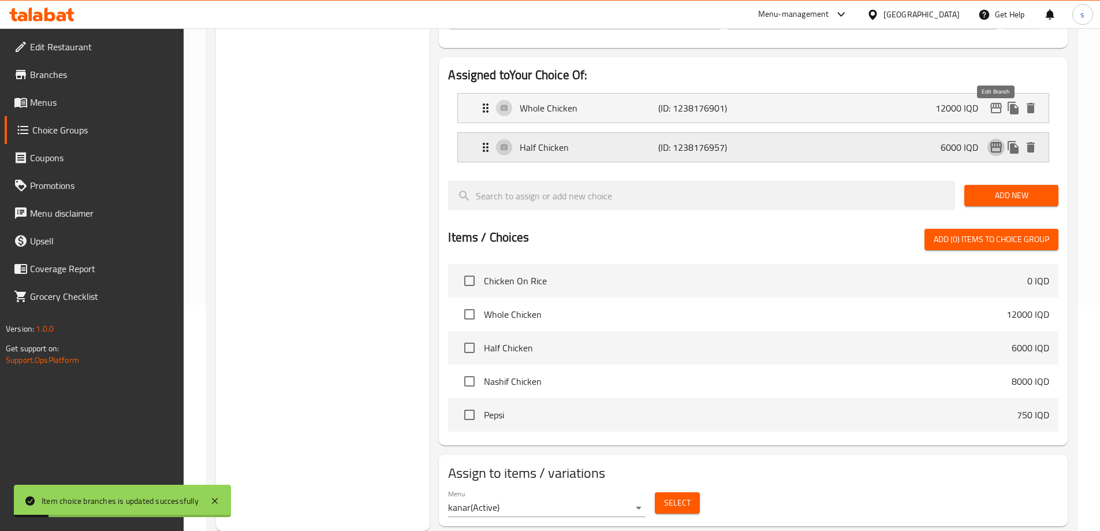
click at [993, 142] on icon "edit" at bounding box center [997, 147] width 12 height 10
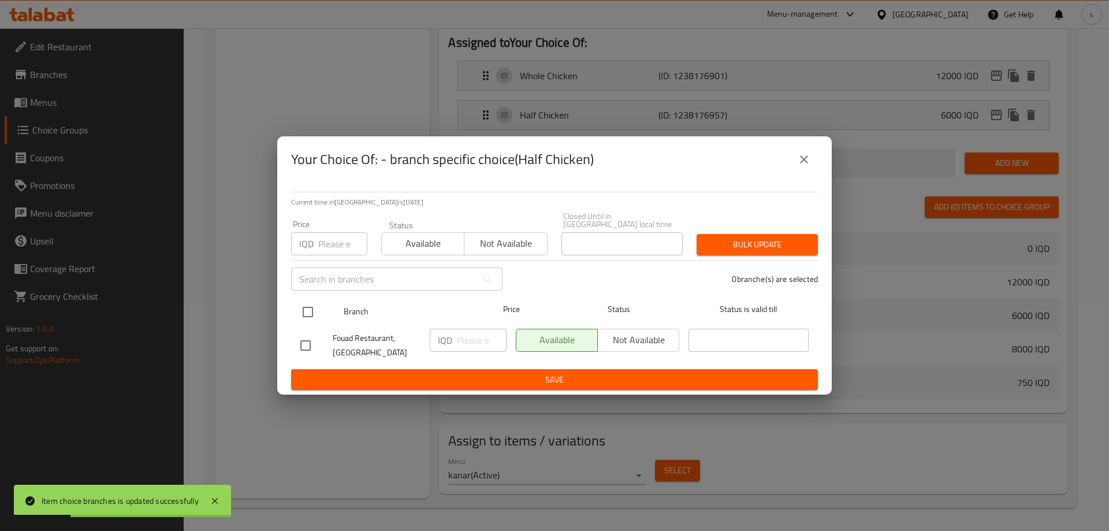
click at [310, 308] on input "checkbox" at bounding box center [308, 312] width 24 height 24
checkbox input "true"
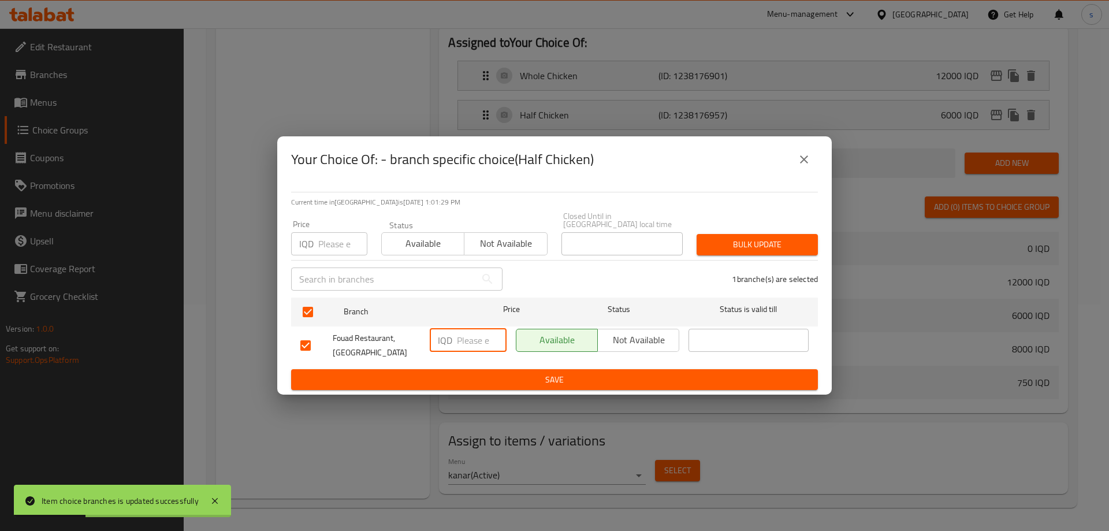
click at [469, 338] on input "number" at bounding box center [482, 340] width 50 height 23
type input "7000"
click at [473, 377] on span "Save" at bounding box center [554, 380] width 508 height 14
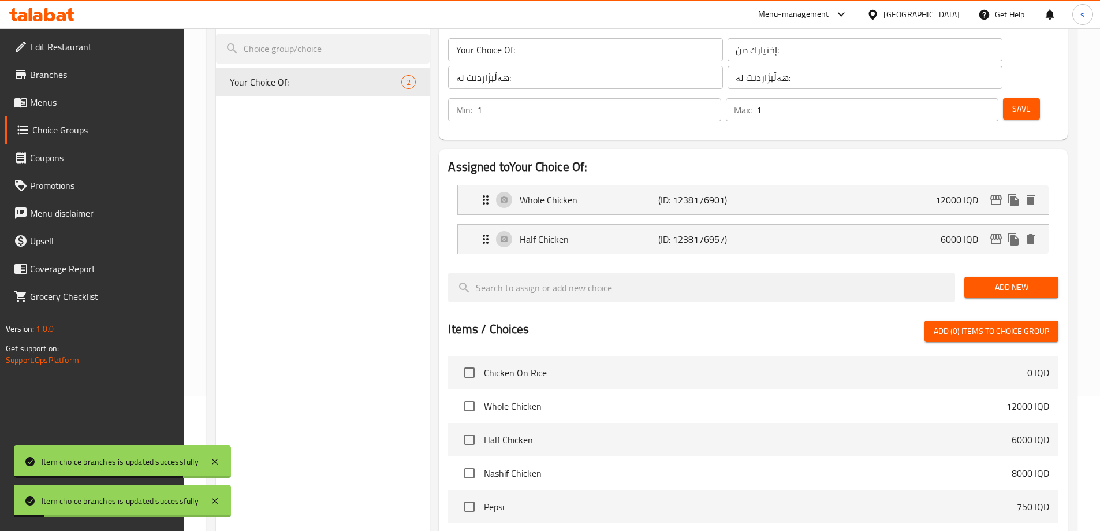
scroll to position [124, 0]
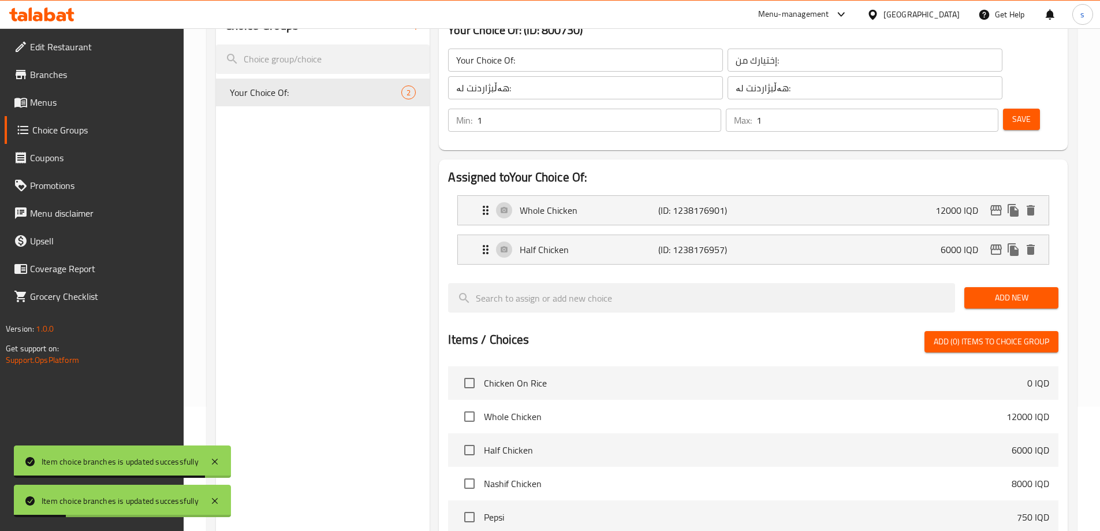
click at [67, 102] on span "Menus" at bounding box center [102, 102] width 144 height 14
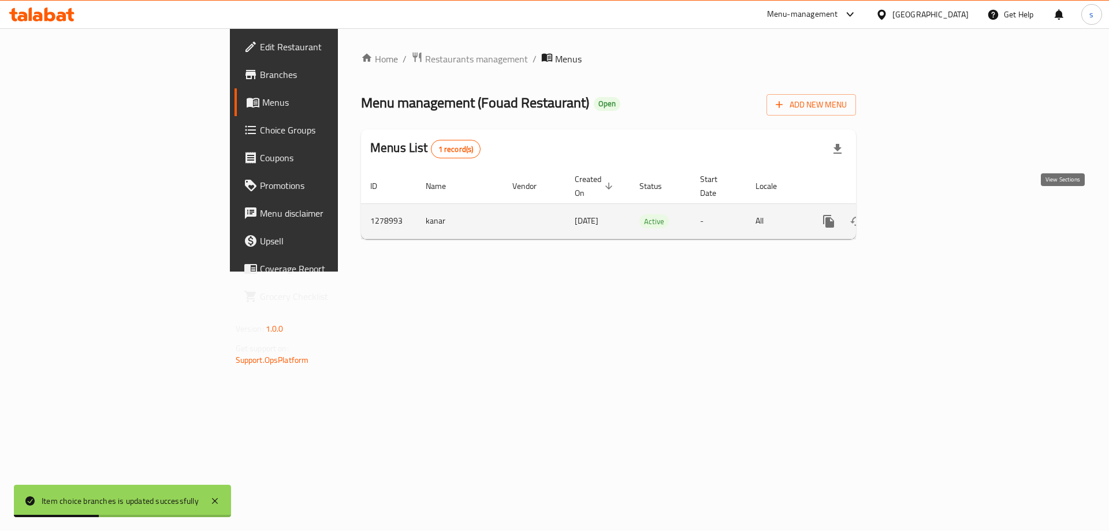
click at [917, 216] on icon "enhanced table" at bounding box center [912, 221] width 10 height 10
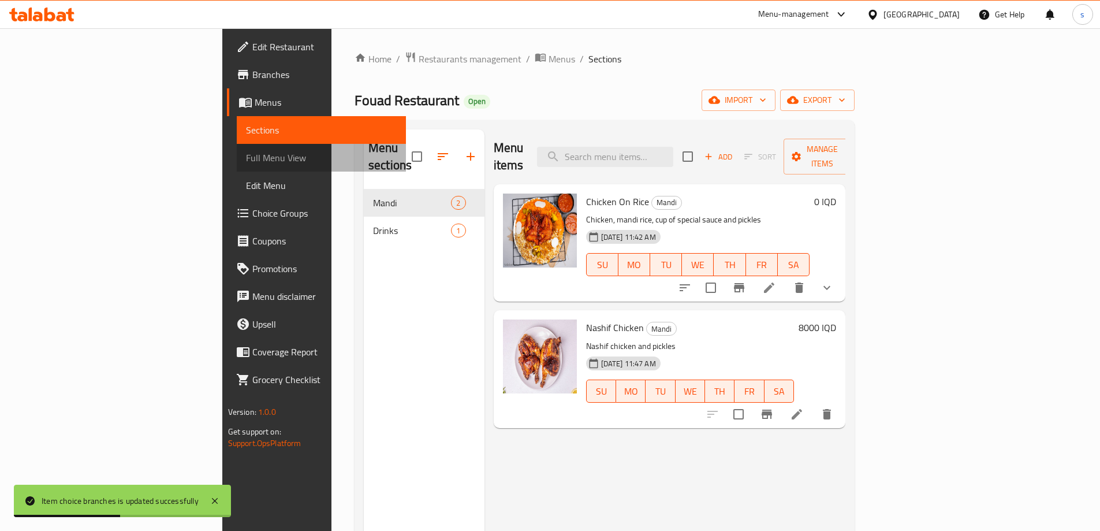
click at [246, 165] on span "Full Menu View" at bounding box center [321, 158] width 151 height 14
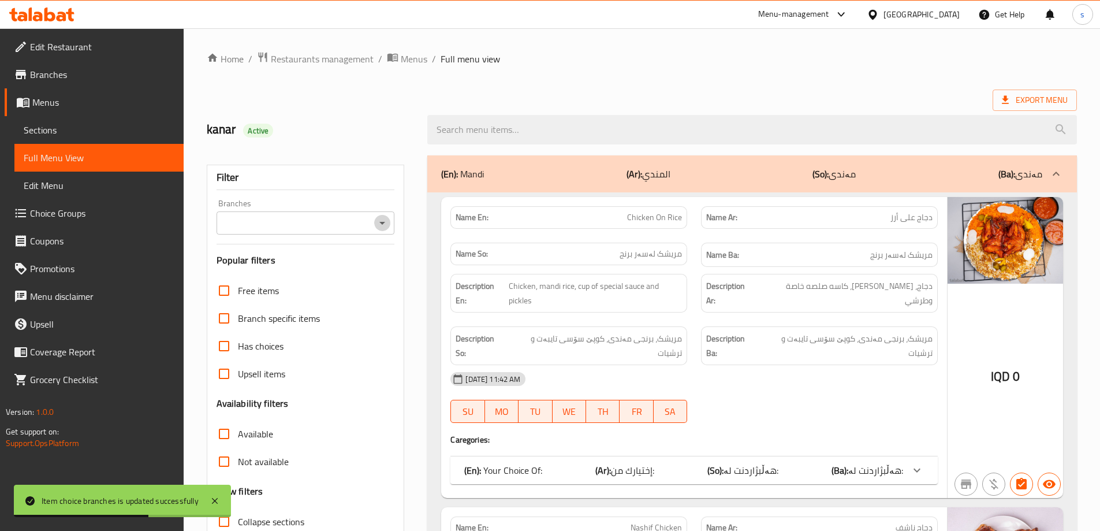
click at [376, 225] on icon "Open" at bounding box center [382, 223] width 14 height 14
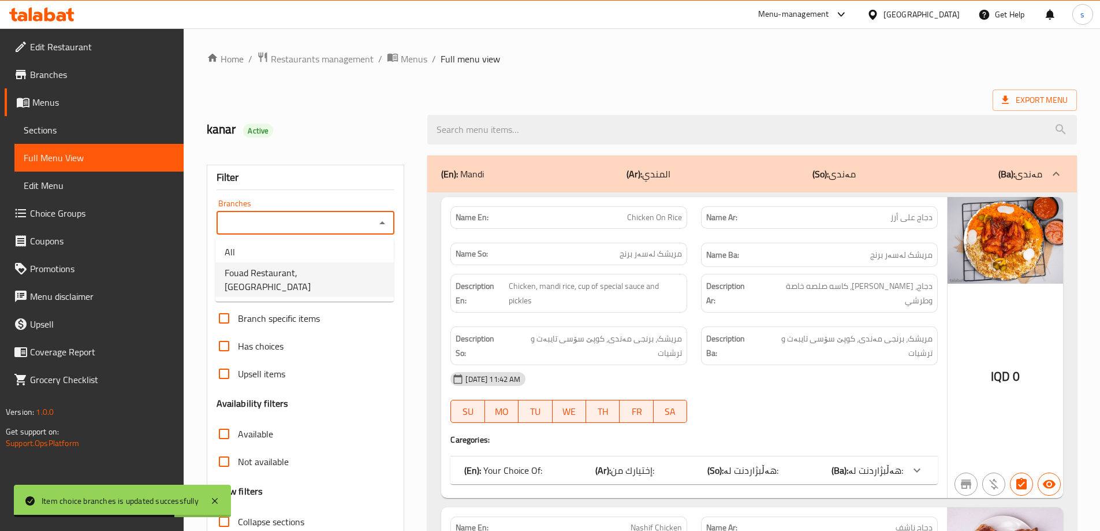
click at [374, 284] on ul "All Fouad Restaurant, Ar Ramlah" at bounding box center [304, 269] width 178 height 65
click at [798, 463] on div "(En): Your Choice Of: (Ar): إختيارك من: (So): هەڵبژاردنت لە: (Ba): هەڵبژاردنت ل…" at bounding box center [683, 470] width 439 height 14
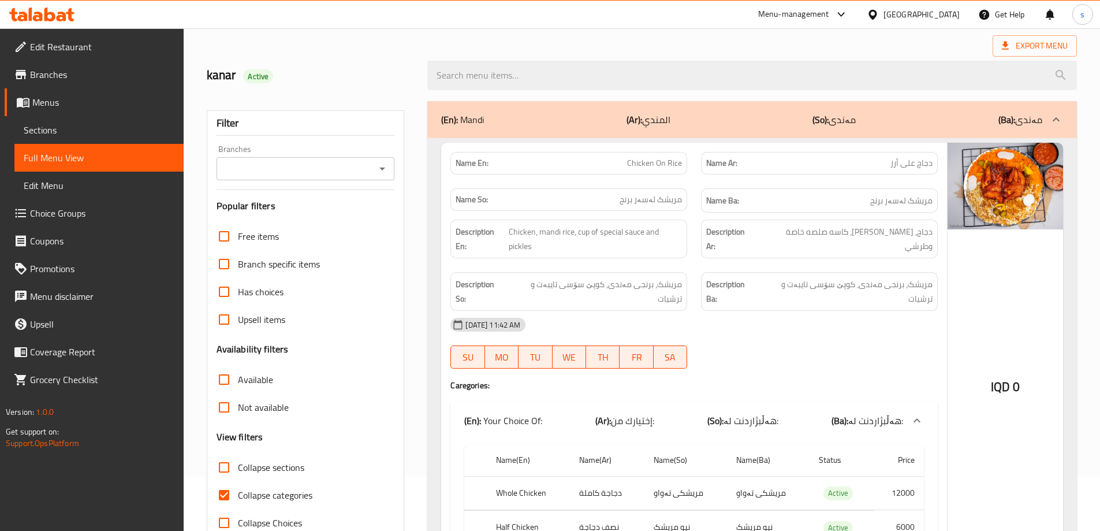
scroll to position [34, 0]
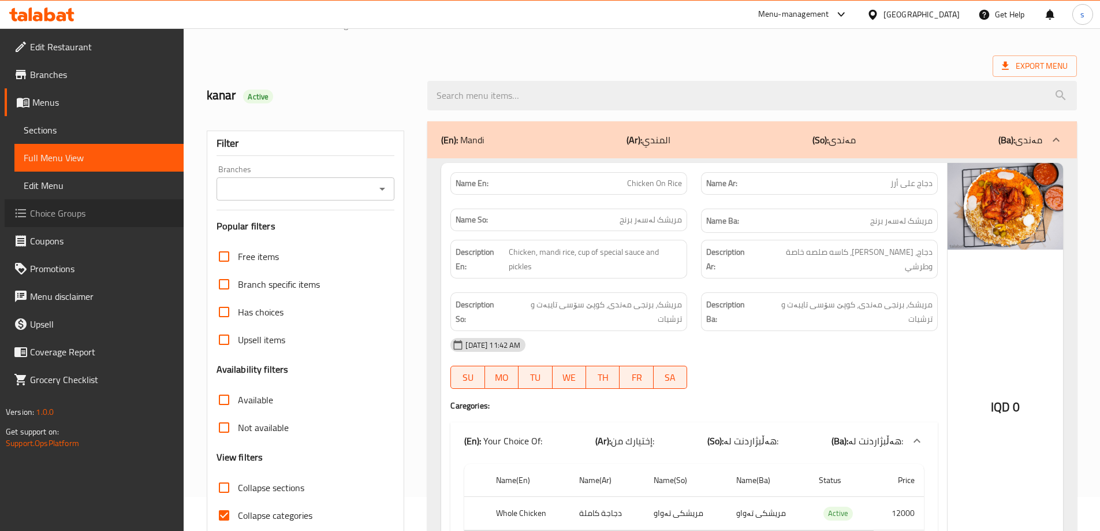
click at [68, 217] on span "Choice Groups" at bounding box center [102, 213] width 144 height 14
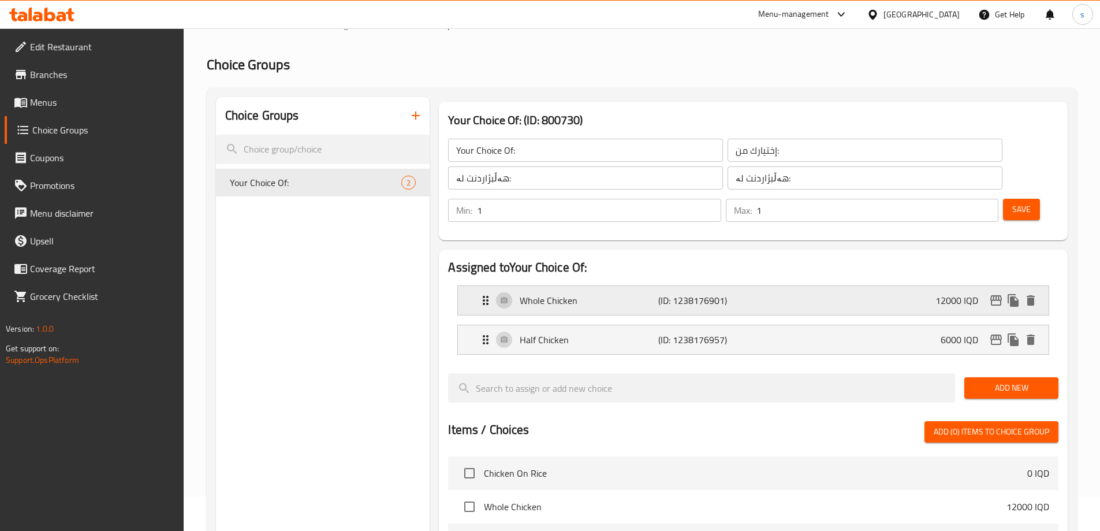
click at [933, 286] on div "Whole Chicken (ID: 1238176901) 12000 IQD" at bounding box center [757, 300] width 556 height 29
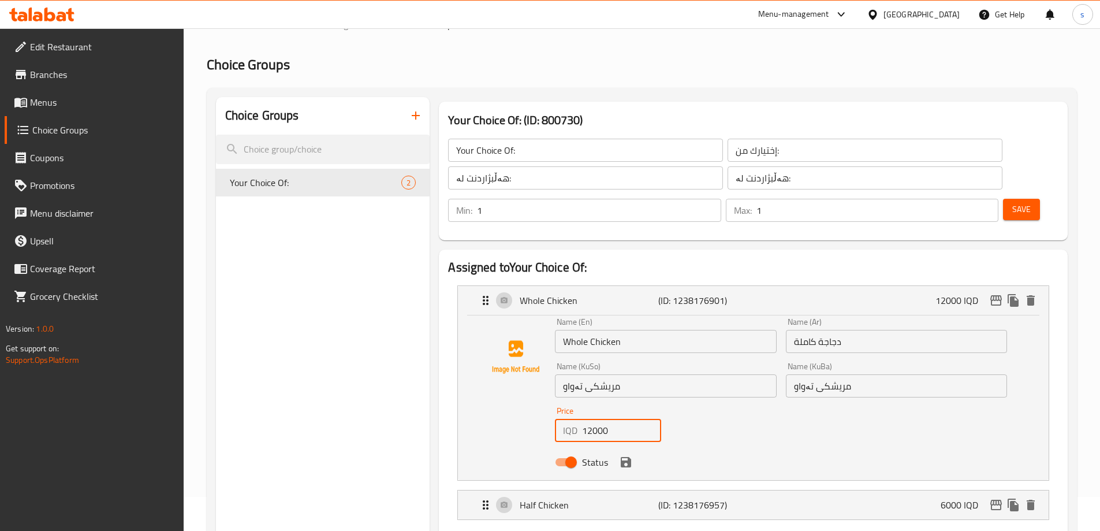
drag, startPoint x: 598, startPoint y: 397, endPoint x: 586, endPoint y: 398, distance: 12.2
click at [586, 419] on input "12000" at bounding box center [621, 430] width 79 height 23
click at [624, 455] on icon "save" at bounding box center [626, 462] width 14 height 14
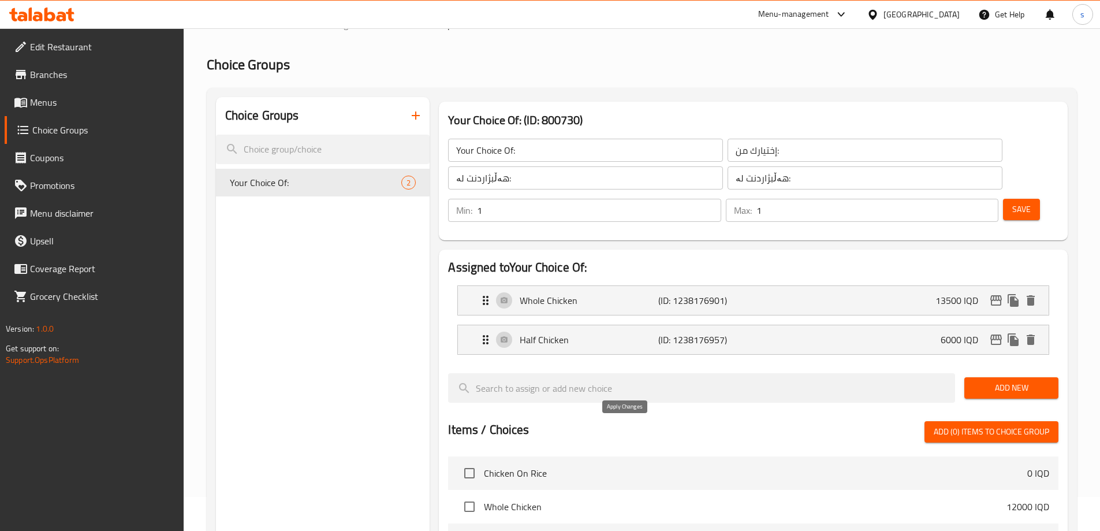
type input "13500"
click at [900, 325] on div "Half Chicken (ID: 1238176957) 6000 IQD" at bounding box center [757, 339] width 556 height 29
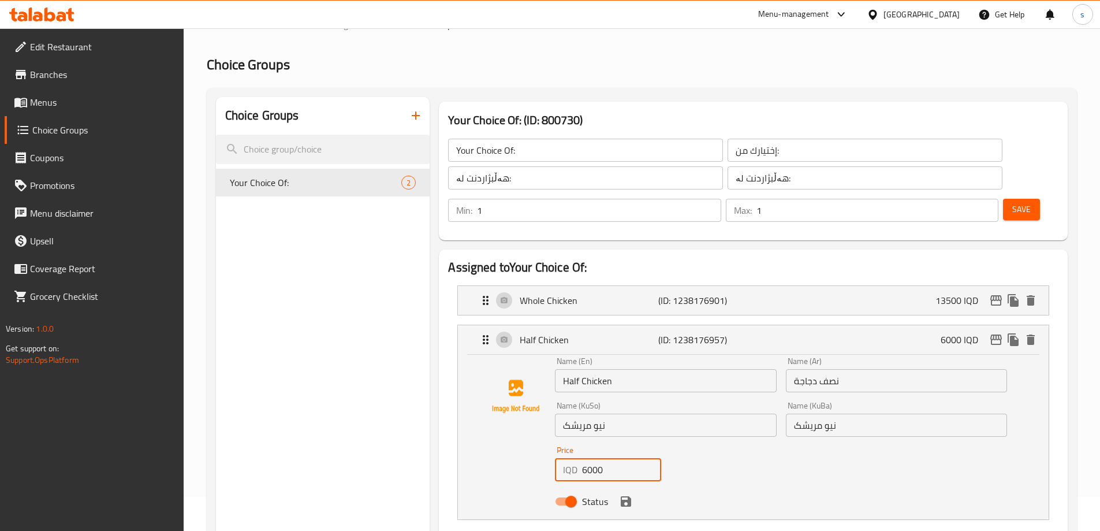
drag, startPoint x: 585, startPoint y: 438, endPoint x: 577, endPoint y: 440, distance: 8.3
click at [577, 458] on div "IQD 6000 Price" at bounding box center [608, 469] width 106 height 23
click at [626, 494] on icon "save" at bounding box center [626, 501] width 14 height 14
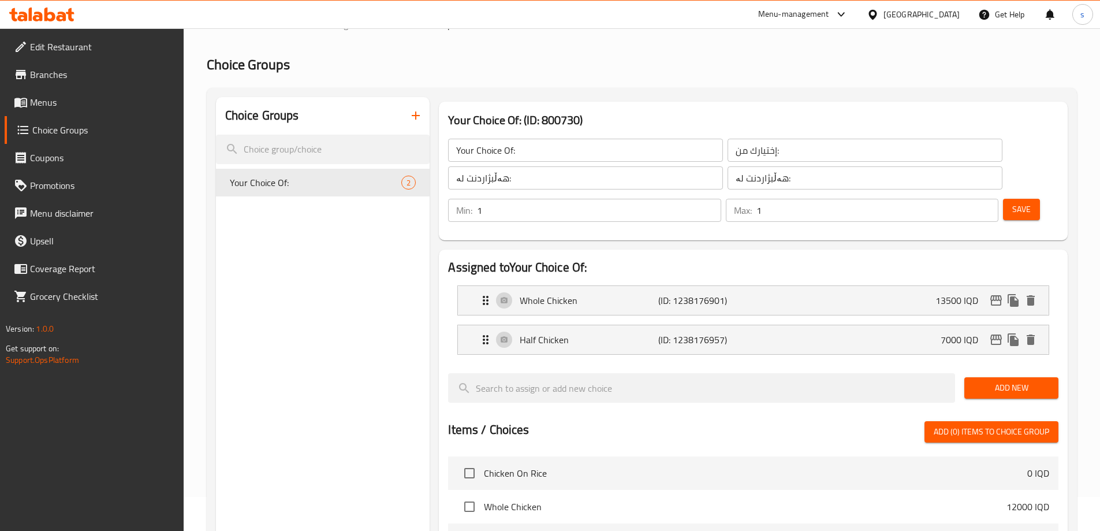
type input "7000"
click at [996, 295] on icon "edit" at bounding box center [997, 300] width 12 height 10
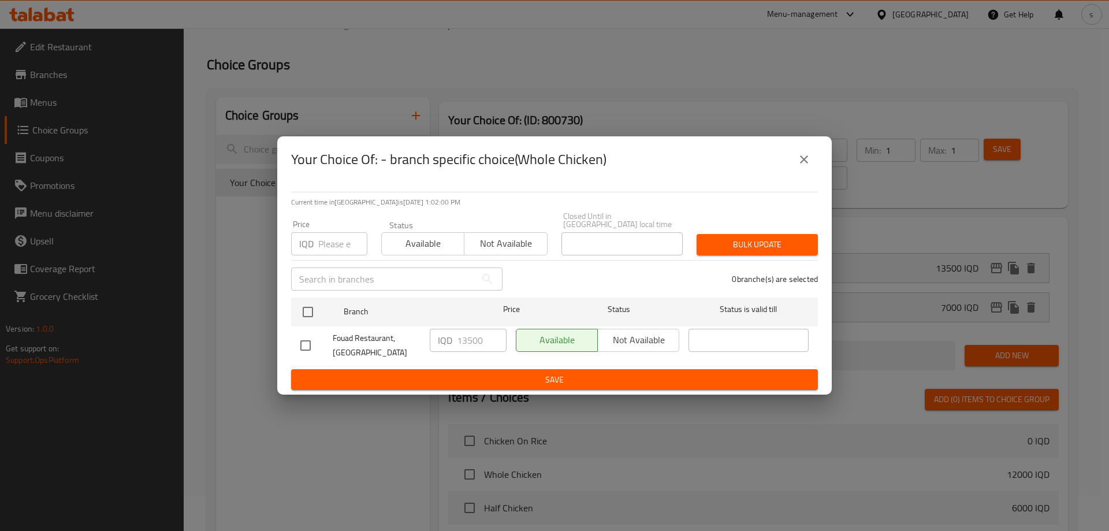
click at [530, 377] on span "Save" at bounding box center [554, 380] width 508 height 14
click at [798, 163] on icon "close" at bounding box center [804, 159] width 14 height 14
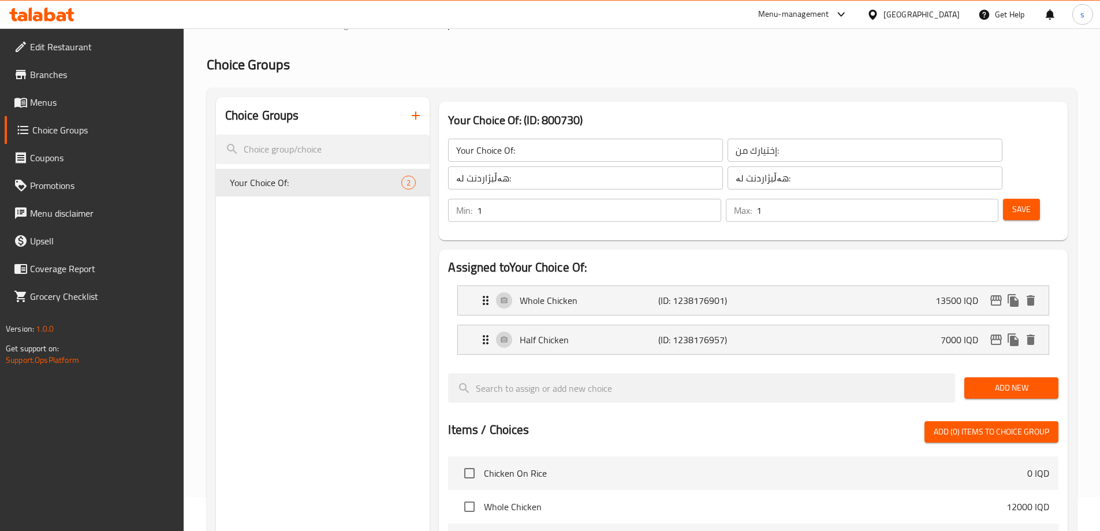
click at [1003, 196] on div "Save" at bounding box center [1026, 210] width 51 height 28
click at [1013, 202] on span "Save" at bounding box center [1022, 209] width 18 height 14
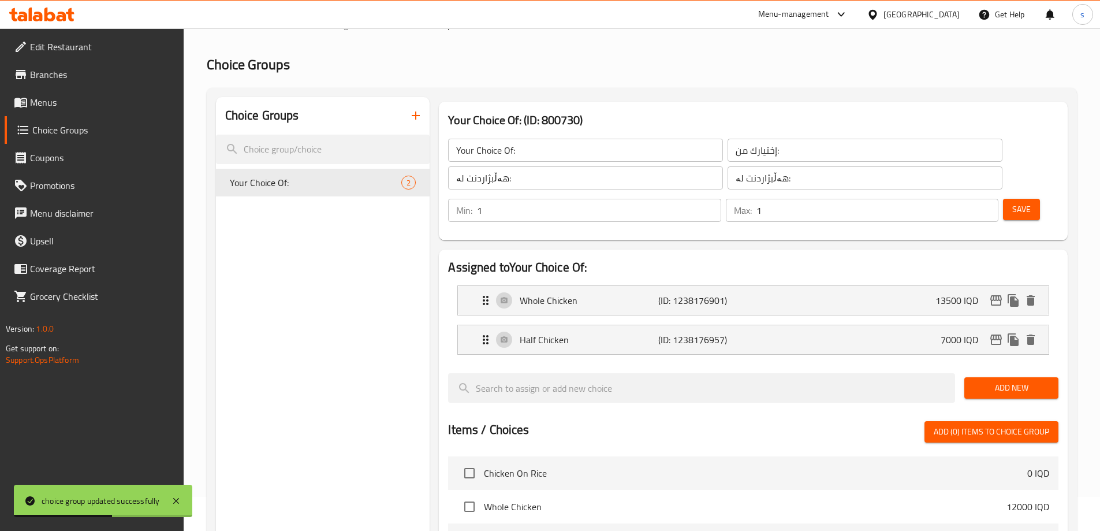
click at [103, 108] on span "Menus" at bounding box center [102, 102] width 144 height 14
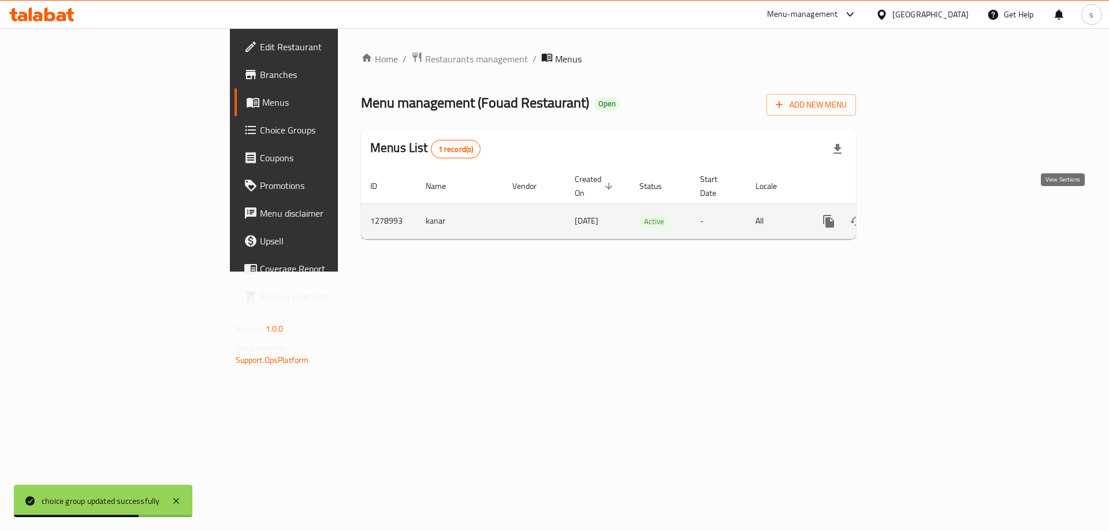
click at [919, 214] on icon "enhanced table" at bounding box center [912, 221] width 14 height 14
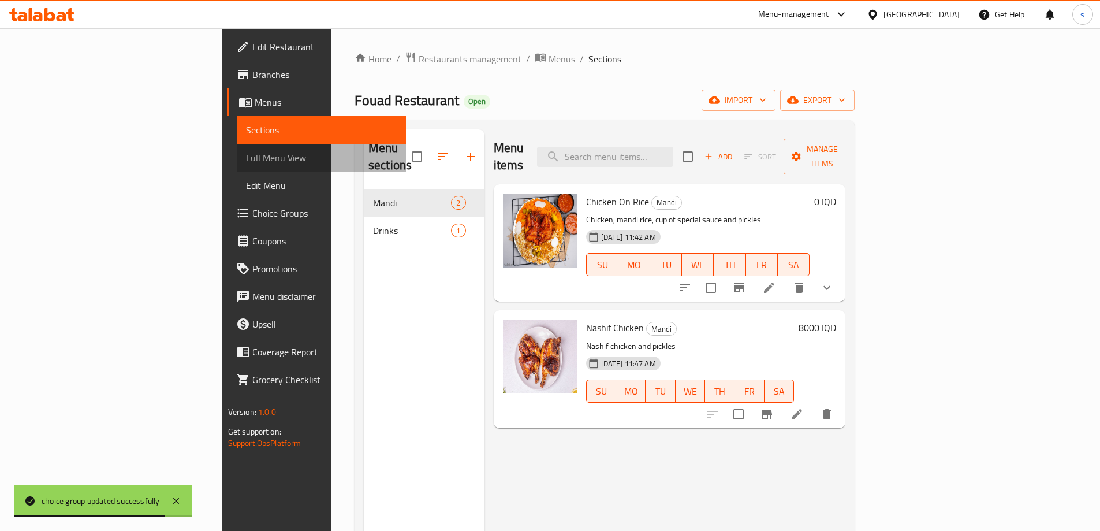
click at [246, 159] on span "Full Menu View" at bounding box center [321, 158] width 151 height 14
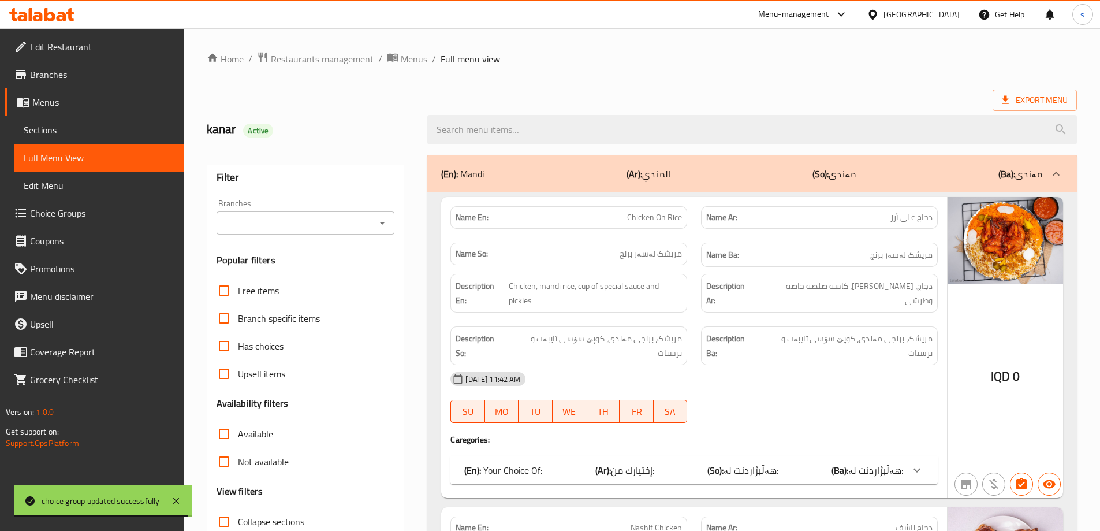
click at [379, 231] on div "Branches" at bounding box center [306, 222] width 178 height 23
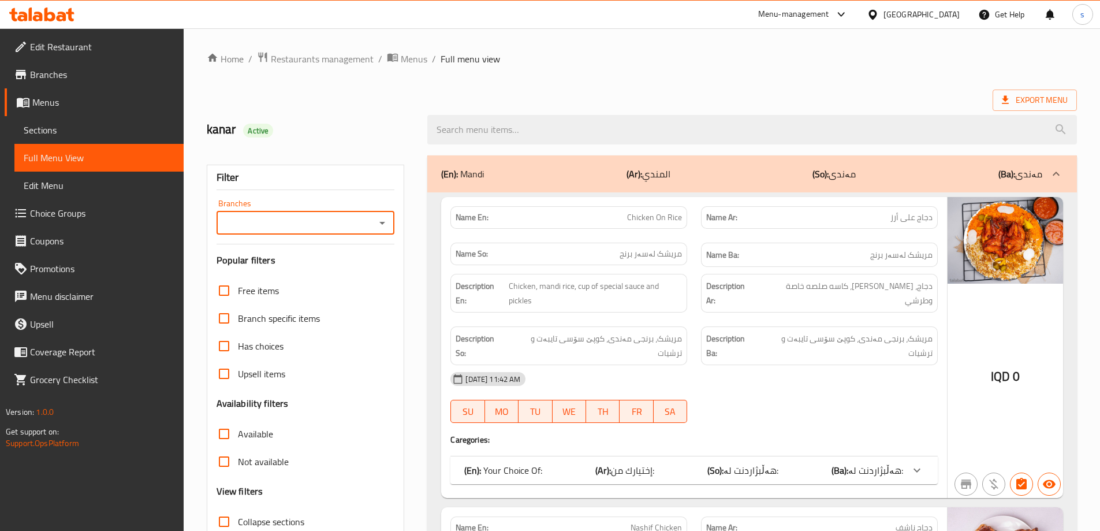
click at [393, 227] on div "Branches" at bounding box center [306, 222] width 178 height 23
click at [388, 215] on div at bounding box center [381, 223] width 15 height 16
click at [384, 224] on icon "Open" at bounding box center [382, 223] width 14 height 14
click at [369, 267] on li "Fouad Restaurant, Ar Ramlah" at bounding box center [304, 279] width 178 height 35
type input "Fouad Restaurant, Ar Ramlah"
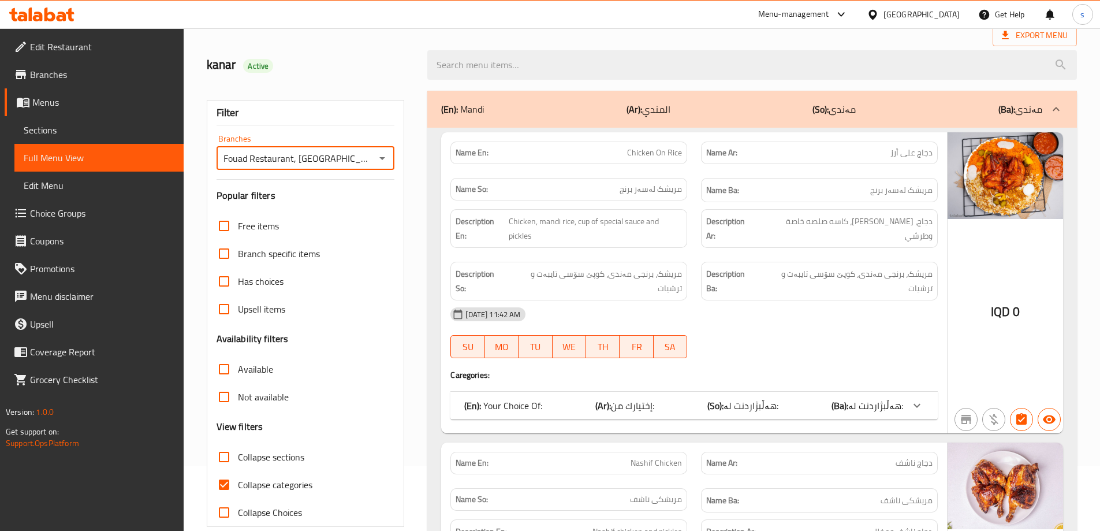
scroll to position [73, 0]
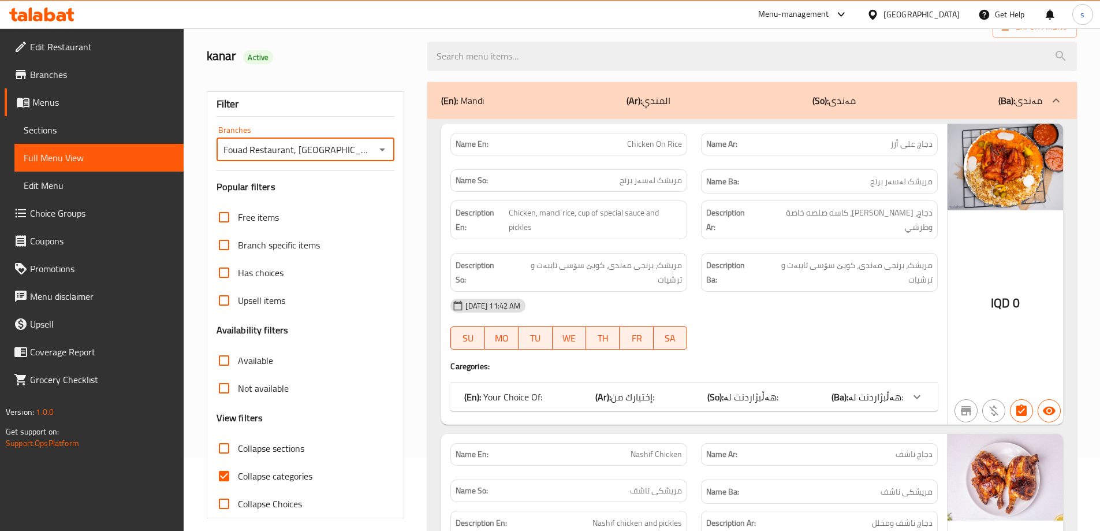
click at [228, 474] on input "Collapse categories" at bounding box center [224, 476] width 28 height 28
checkbox input "false"
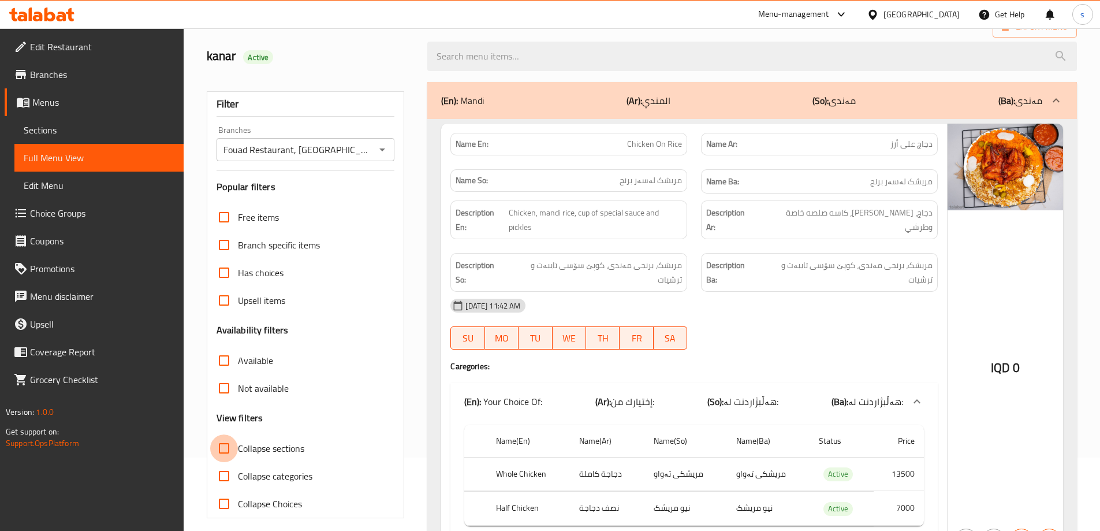
click at [234, 455] on input "Collapse sections" at bounding box center [224, 448] width 28 height 28
checkbox input "true"
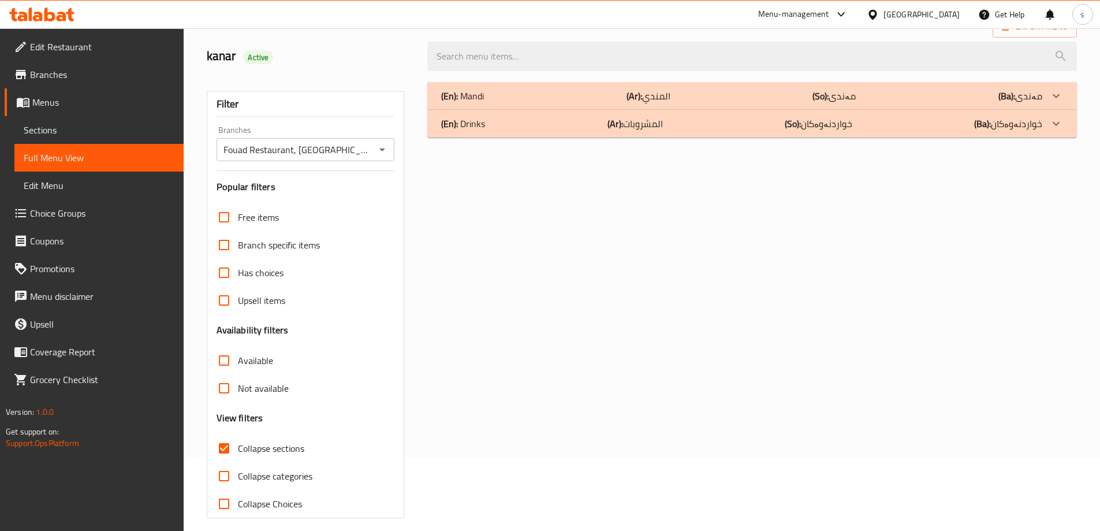
click at [586, 100] on div "(En): Mandi (Ar): المندي (So): مەندی (Ba): مەندی" at bounding box center [741, 96] width 601 height 14
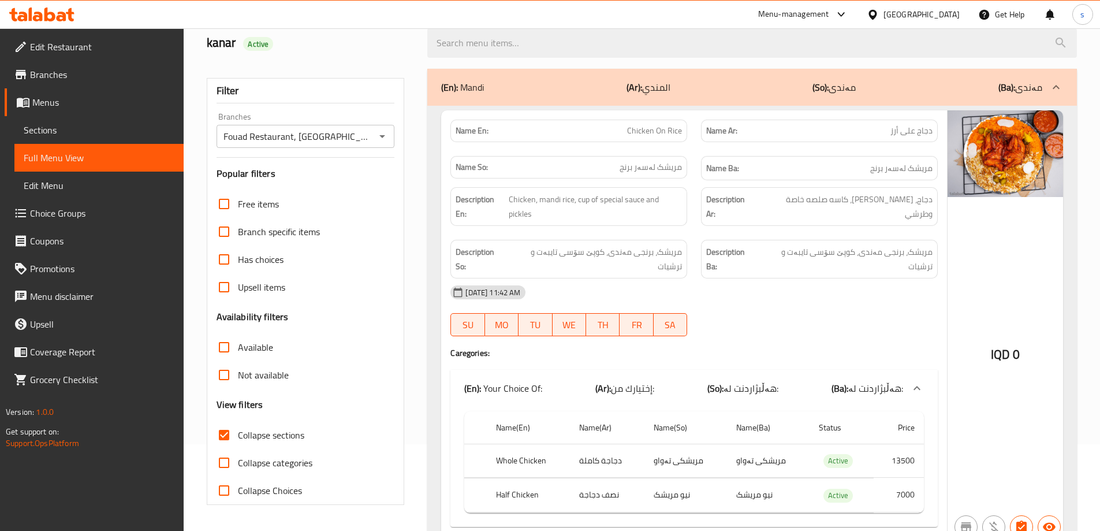
scroll to position [59, 0]
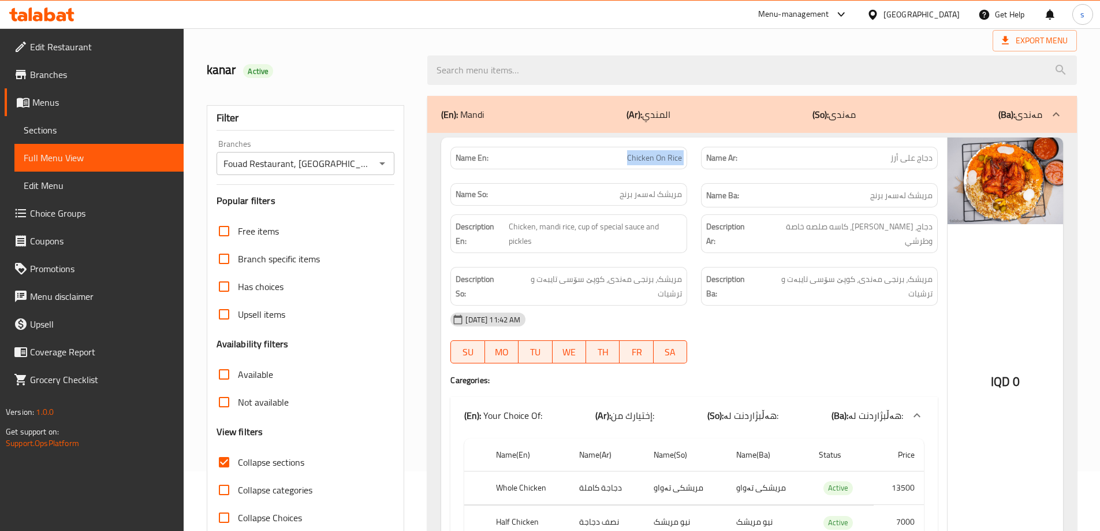
drag, startPoint x: 617, startPoint y: 160, endPoint x: 695, endPoint y: 159, distance: 77.4
click at [695, 159] on div "Name En: Chicken On Rice Name Ar: دجاج على أرز Name So: مریشک لەسەر برنج Name B…" at bounding box center [694, 177] width 501 height 75
copy span "Chicken On Rice"
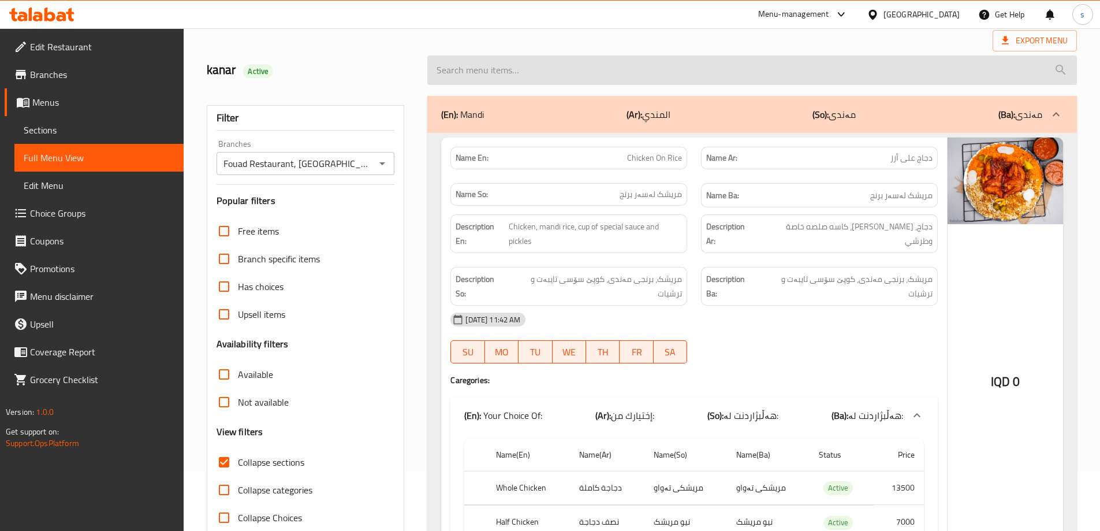
click at [526, 76] on input "search" at bounding box center [752, 69] width 650 height 29
paste input "Chicken On Rice"
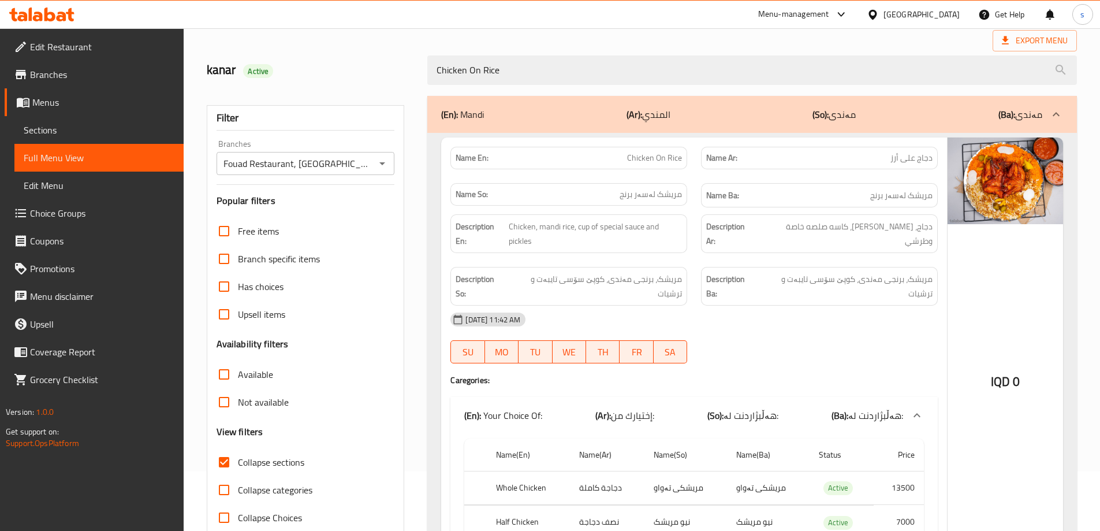
scroll to position [128, 0]
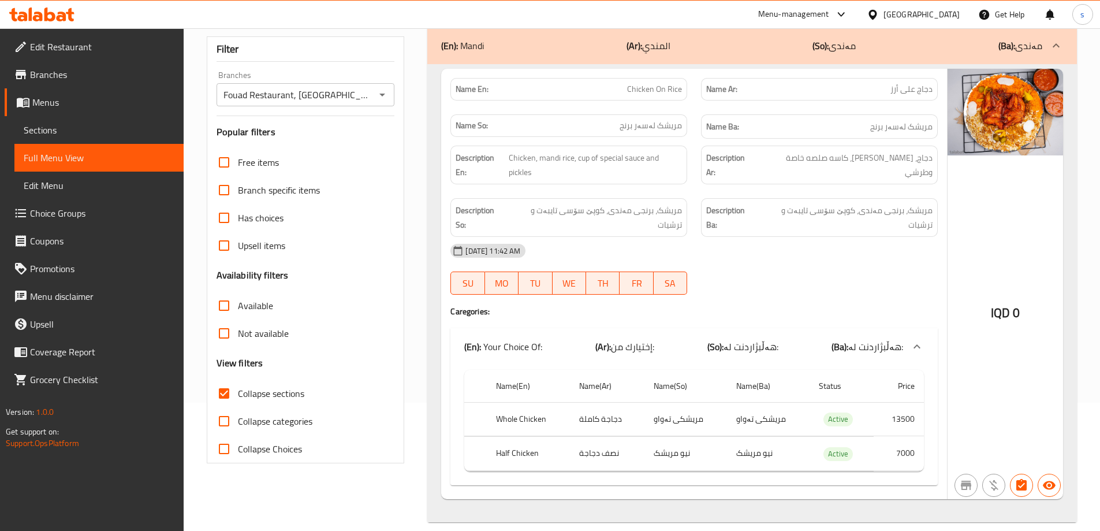
type input "Chicken On Rice"
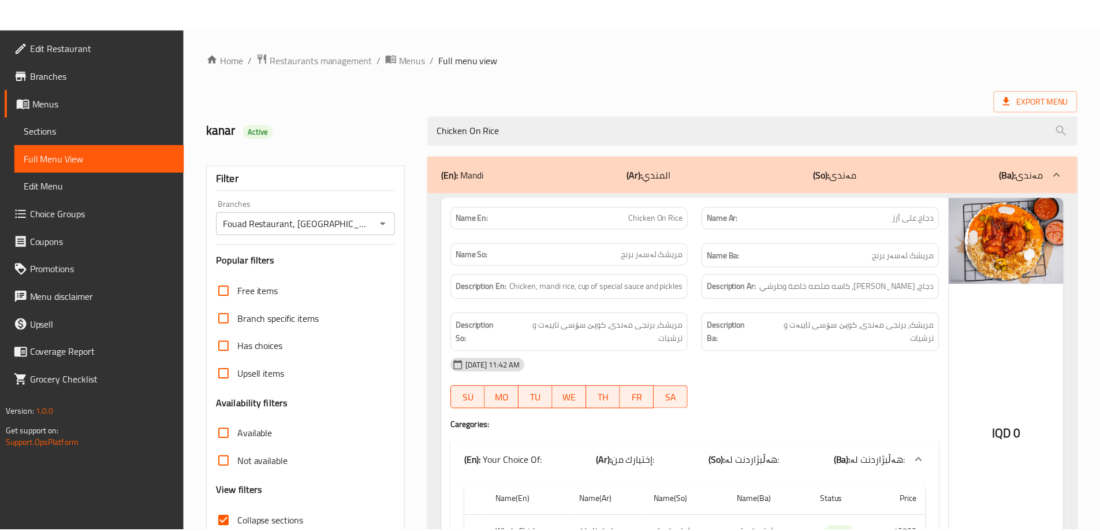
scroll to position [114, 0]
